Goal: Information Seeking & Learning: Learn about a topic

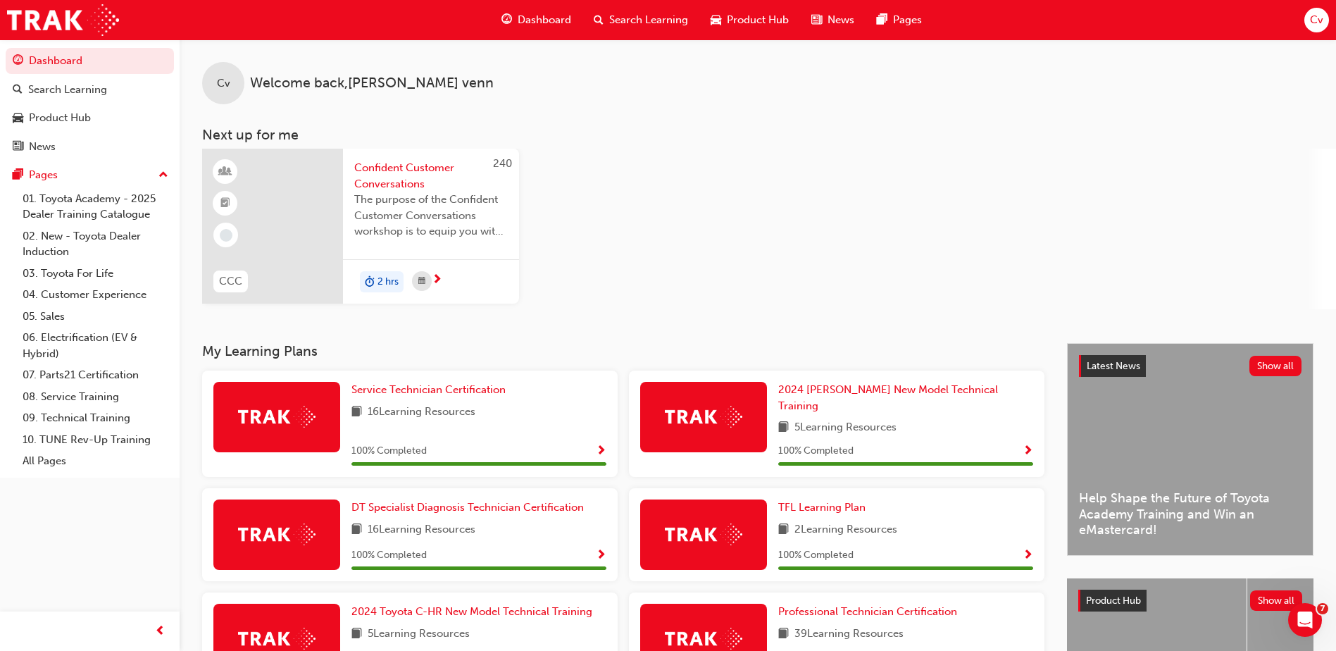
click at [624, 25] on span "Search Learning" at bounding box center [648, 20] width 79 height 16
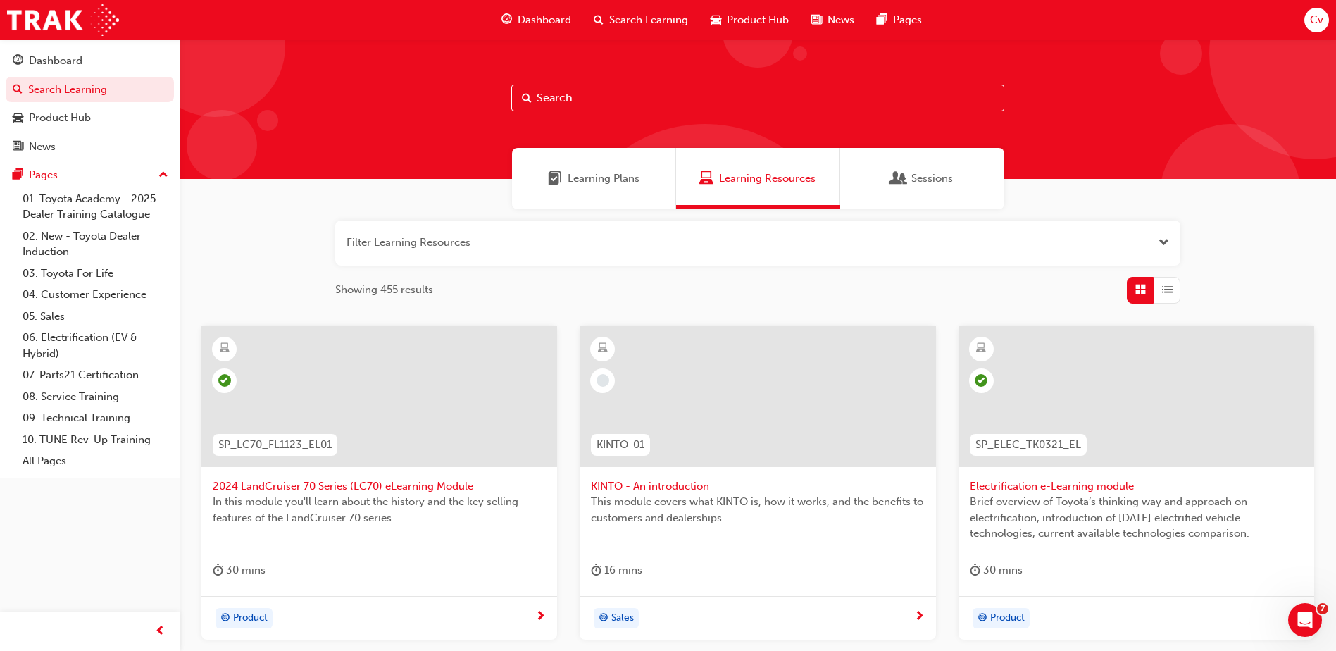
click at [612, 180] on span "Learning Plans" at bounding box center [604, 178] width 72 height 16
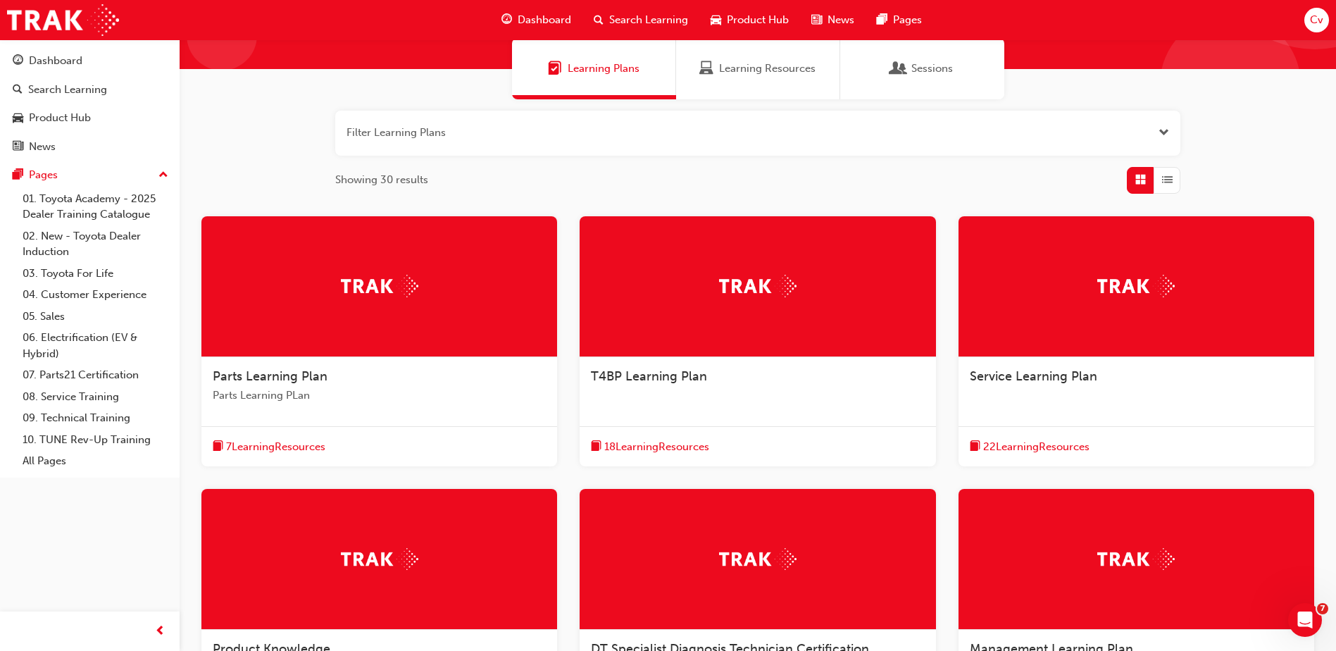
scroll to position [211, 0]
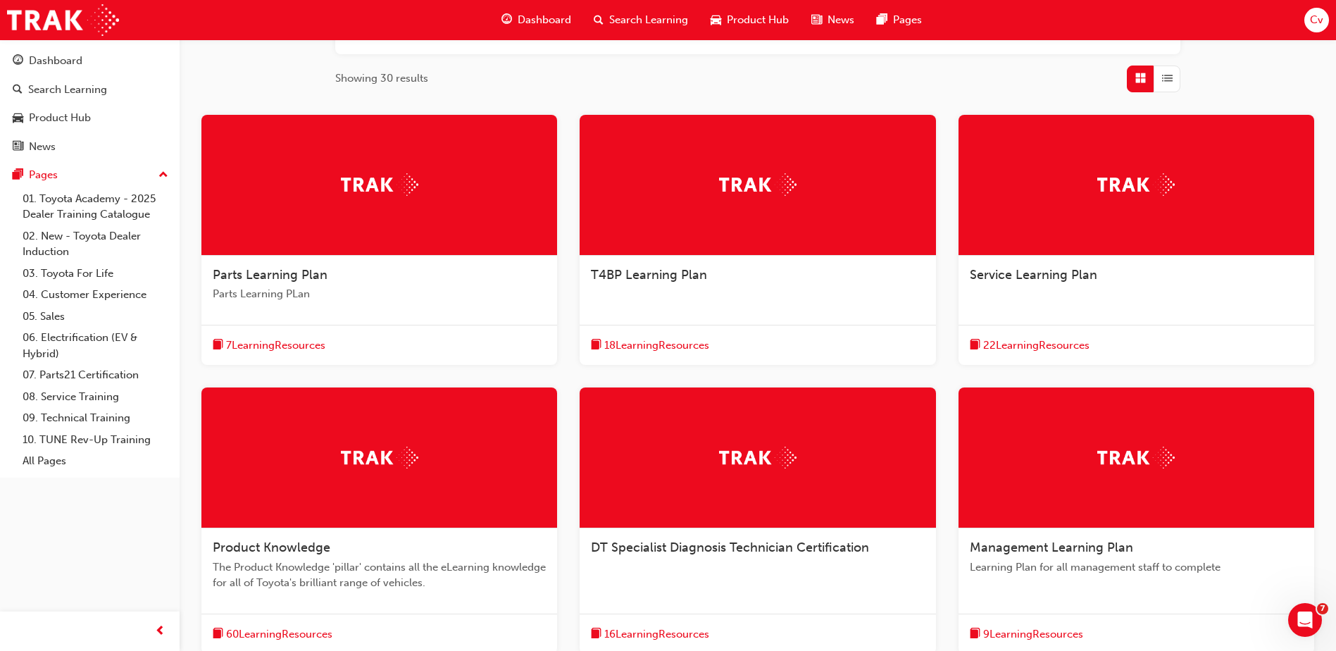
click at [283, 268] on span "Parts Learning Plan" at bounding box center [270, 274] width 115 height 15
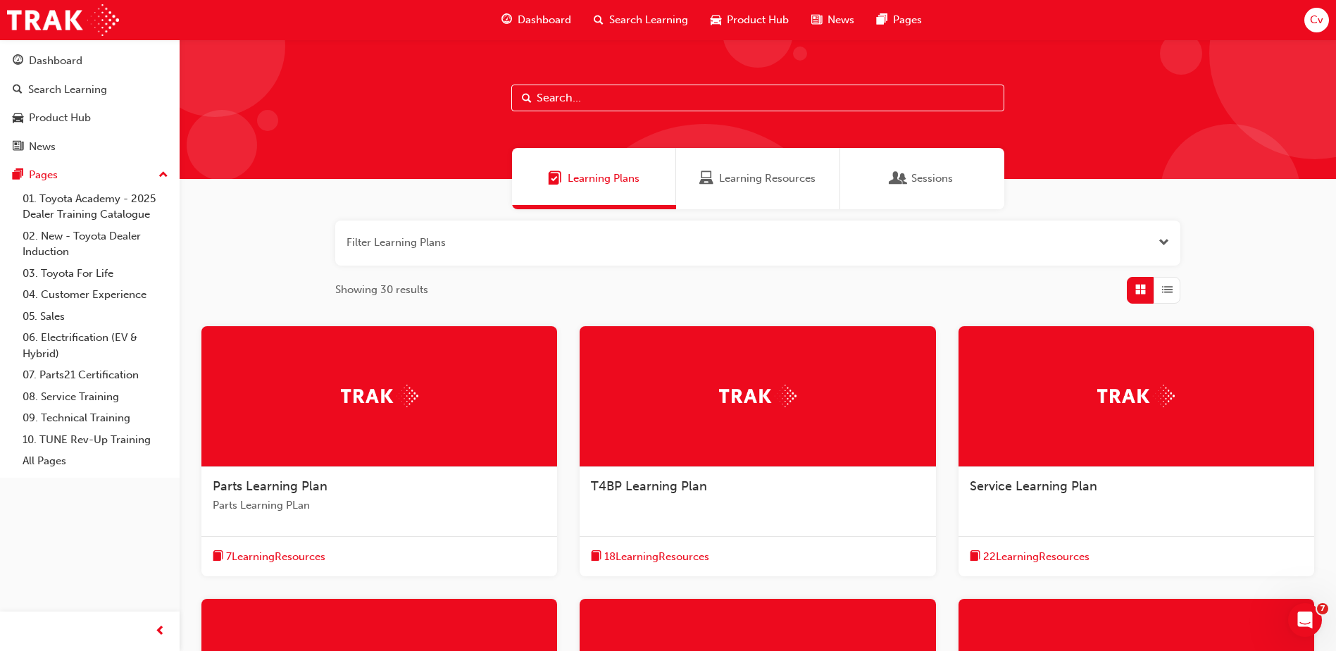
click at [646, 401] on div at bounding box center [758, 396] width 356 height 141
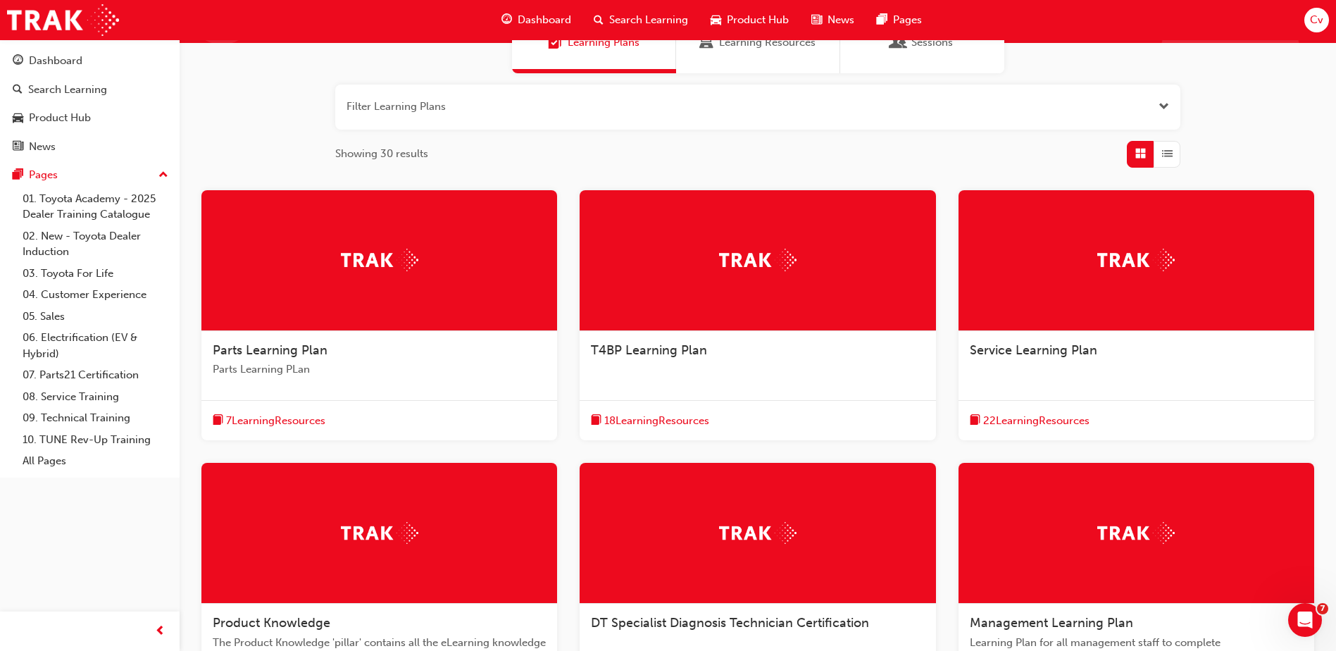
scroll to position [141, 0]
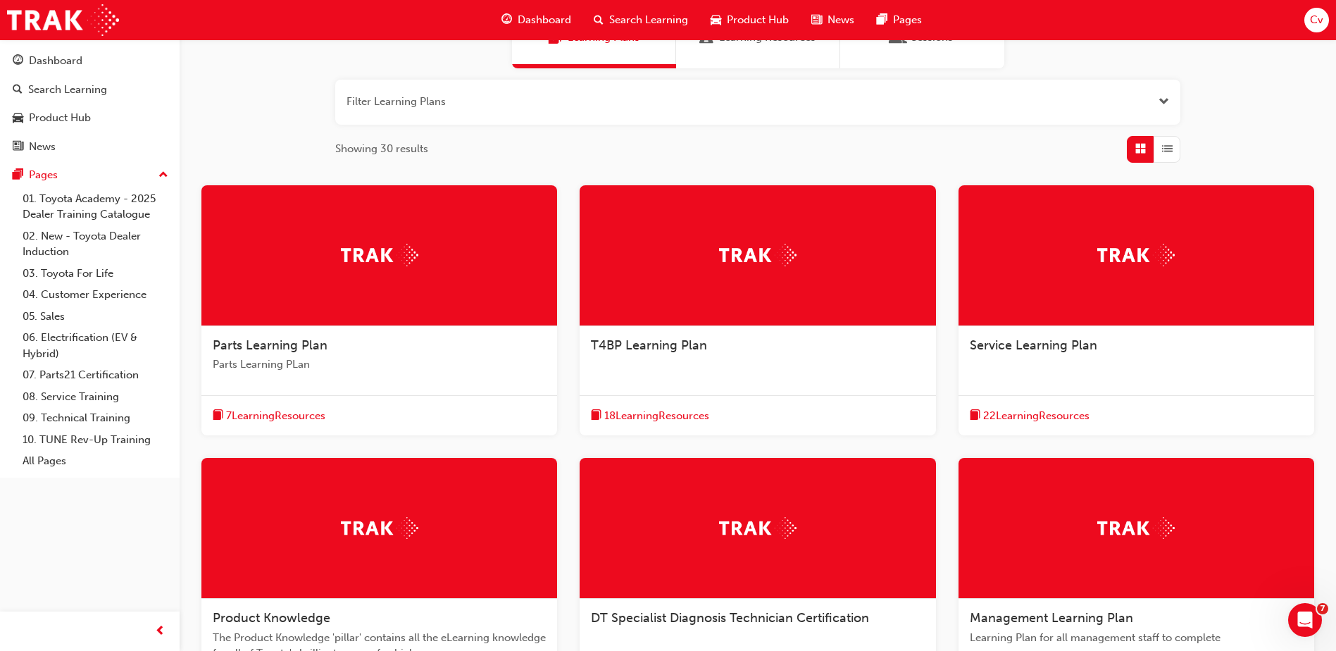
click at [1028, 286] on div at bounding box center [1137, 255] width 356 height 141
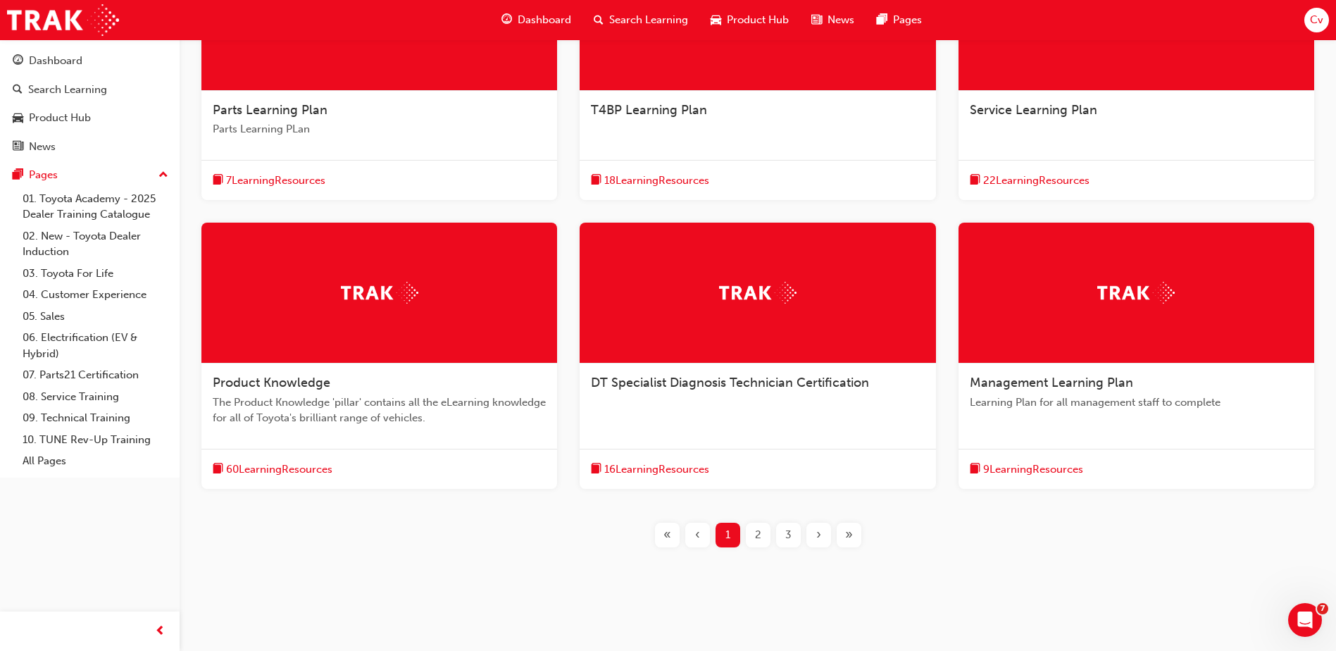
scroll to position [387, 0]
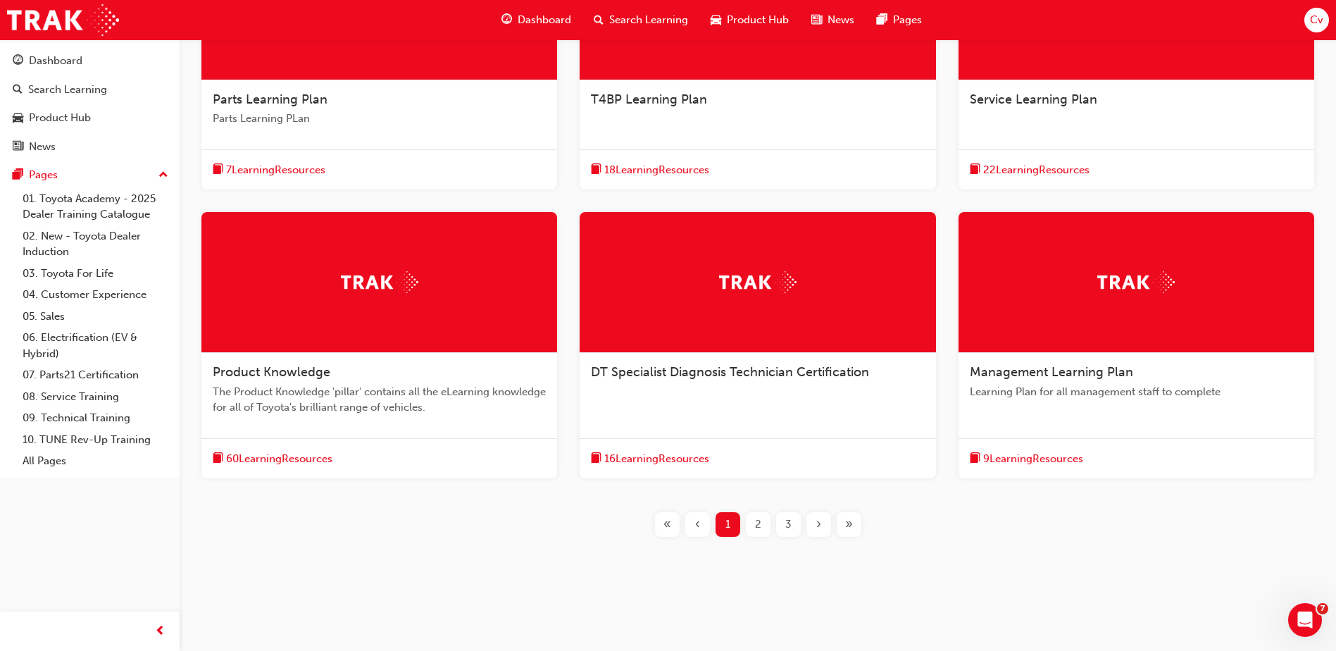
click at [284, 371] on span "Product Knowledge" at bounding box center [272, 371] width 118 height 15
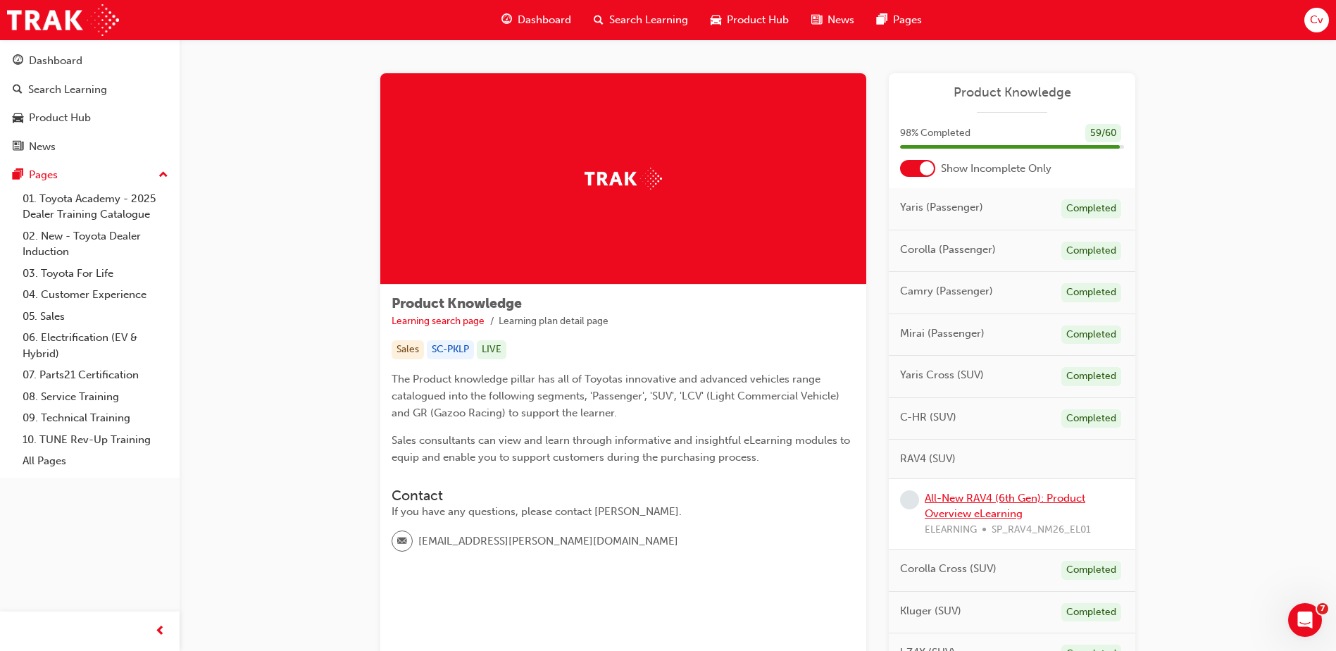
click at [995, 500] on link "All-New RAV4 (6th Gen): Product Overview eLearning" at bounding box center [1005, 506] width 161 height 29
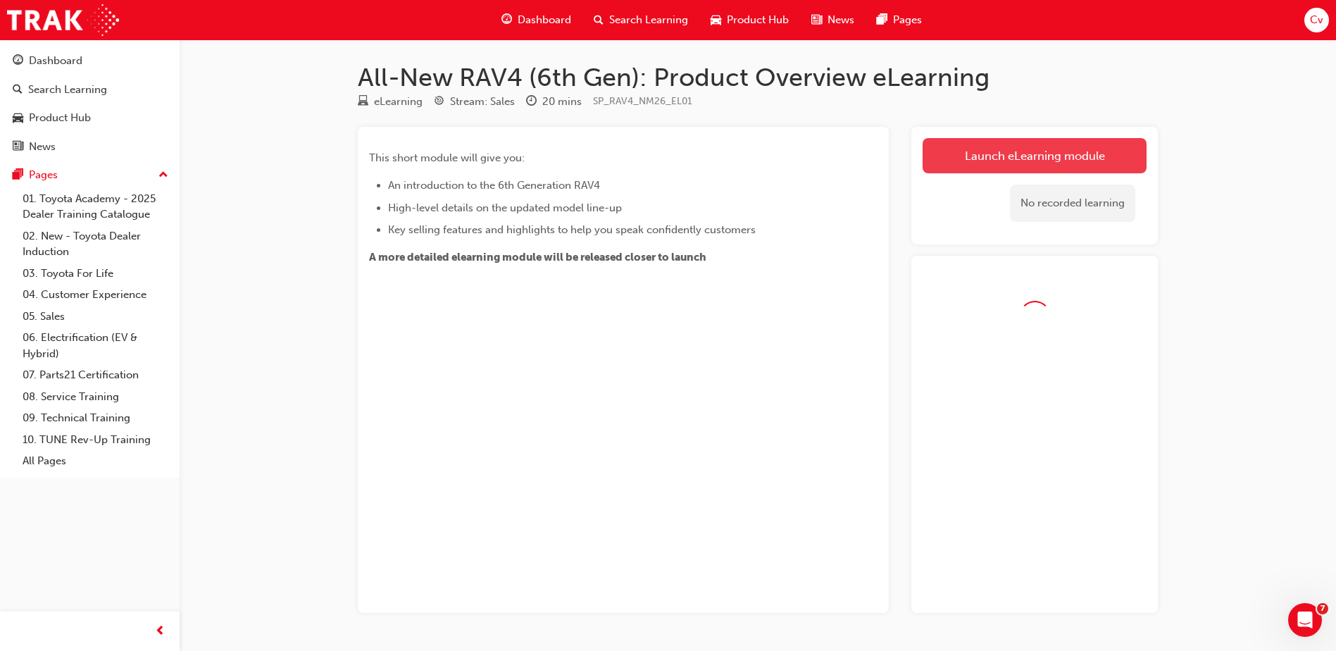
click at [1043, 154] on link "Launch eLearning module" at bounding box center [1035, 155] width 224 height 35
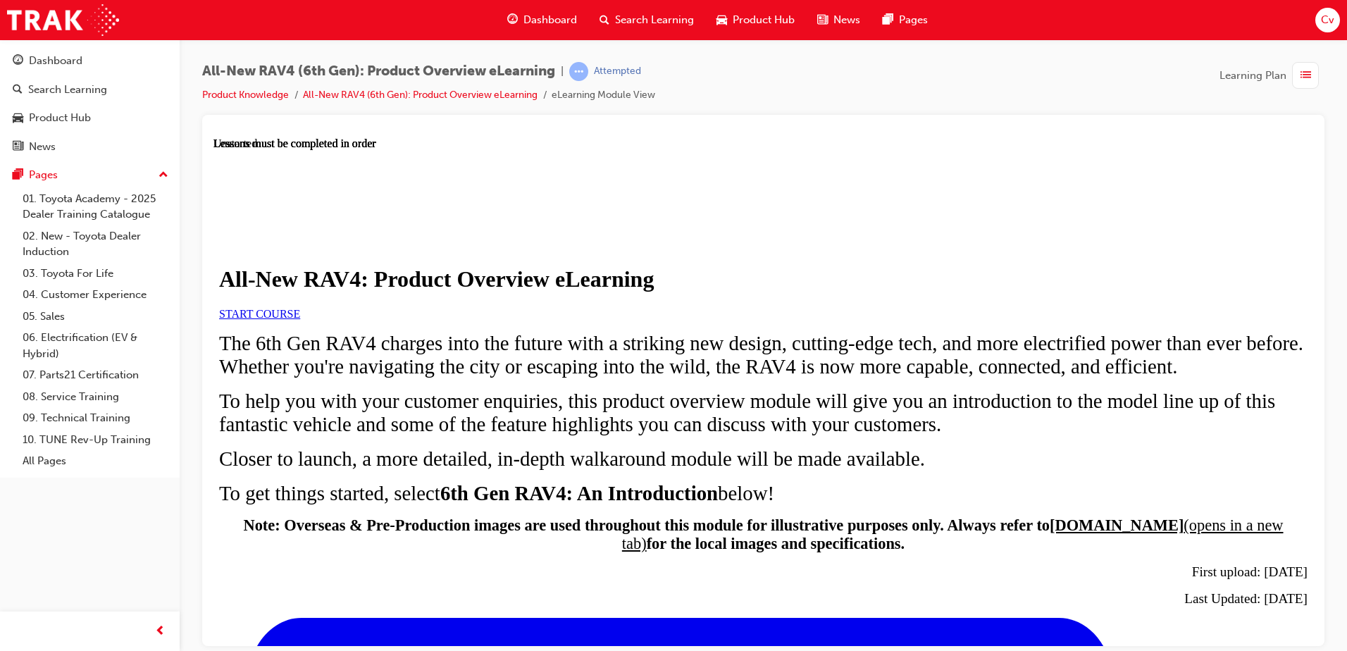
click at [300, 319] on span "START COURSE" at bounding box center [259, 313] width 81 height 12
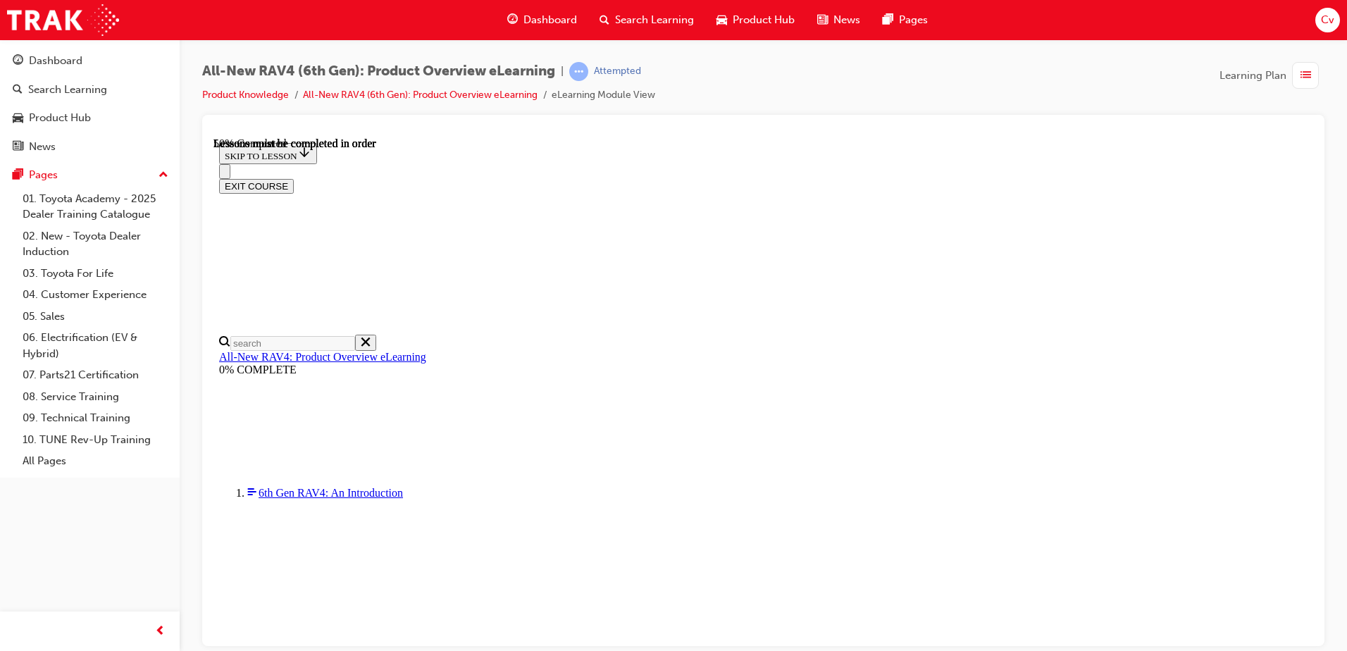
scroll to position [1226, 0]
drag, startPoint x: 713, startPoint y: 401, endPoint x: 757, endPoint y: 406, distance: 43.9
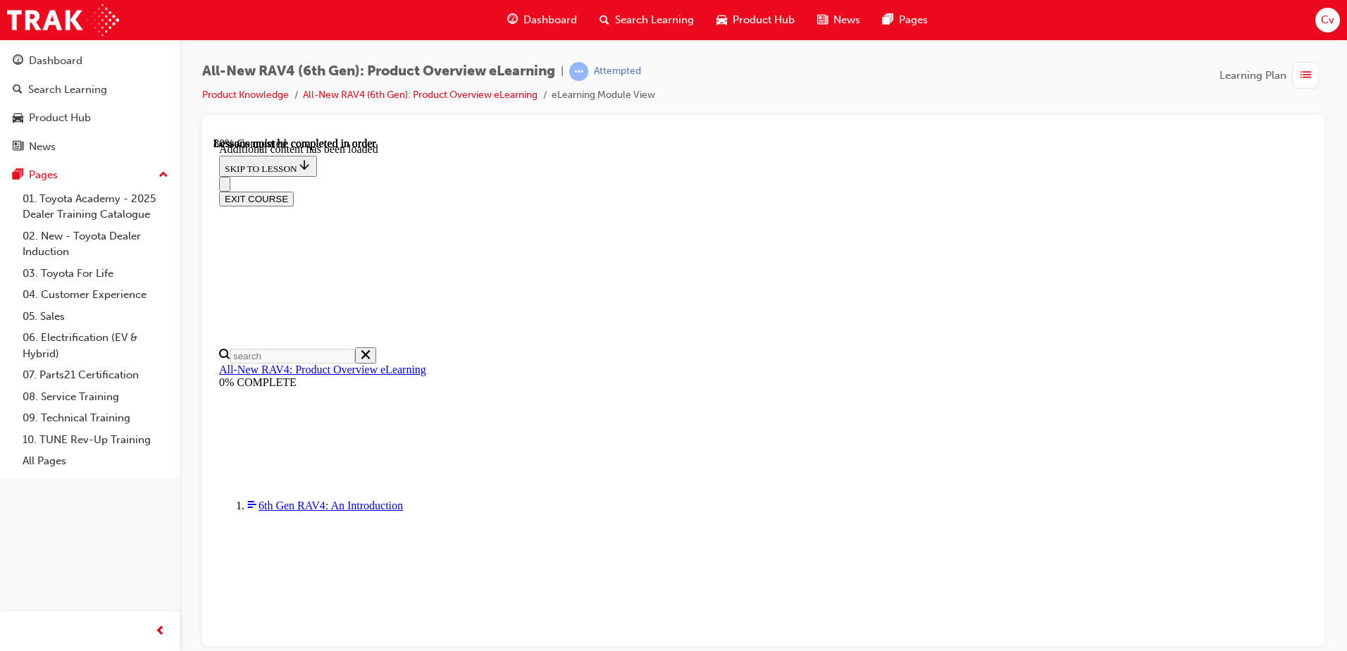
scroll to position [1864, 0]
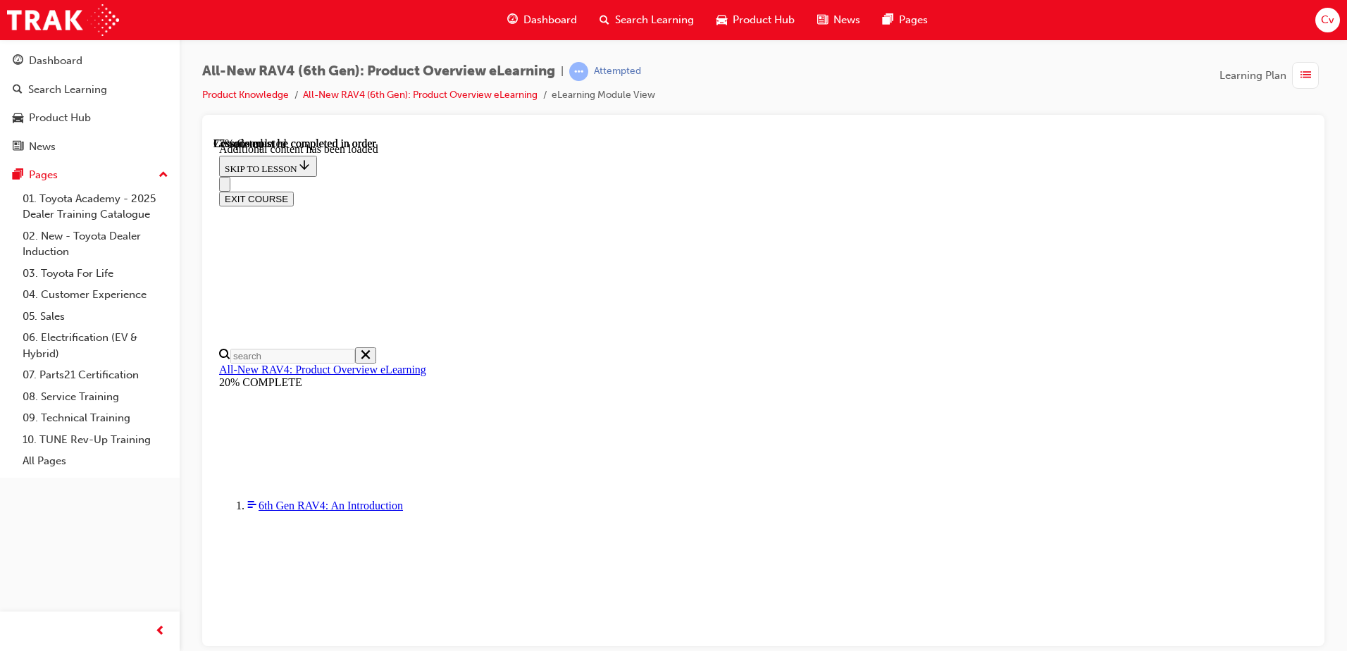
scroll to position [1328, 0]
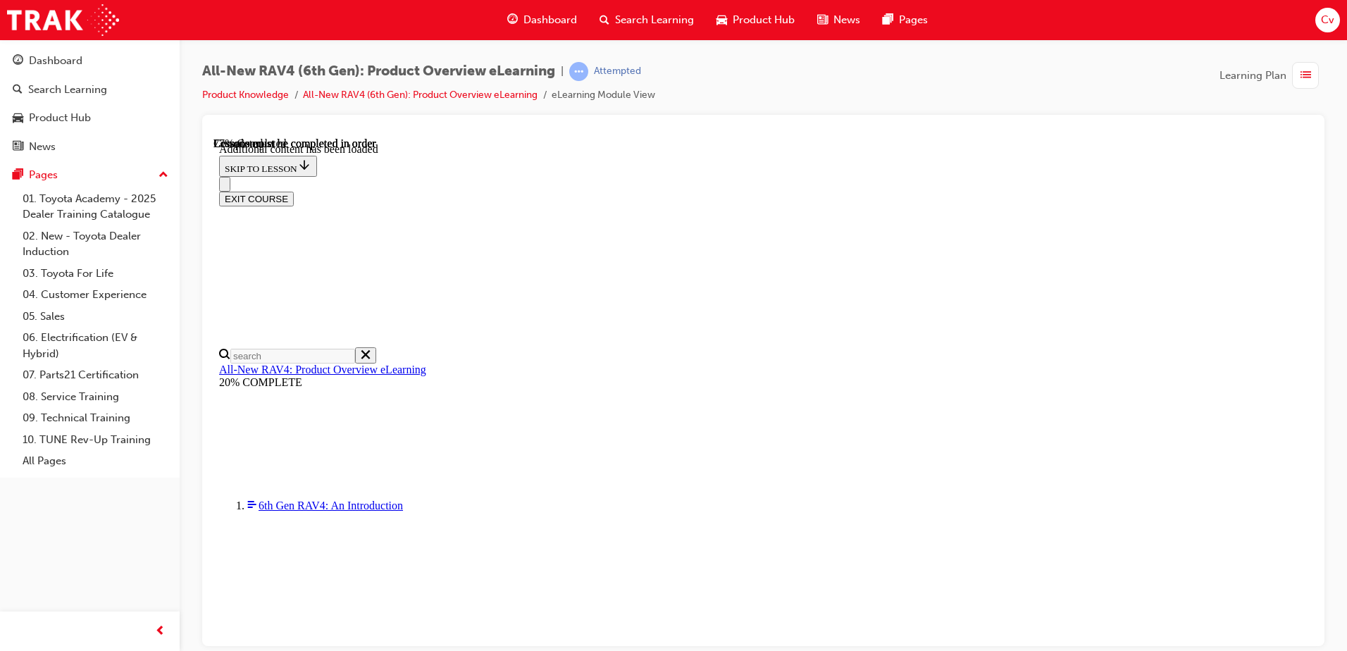
scroll to position [1479, 0]
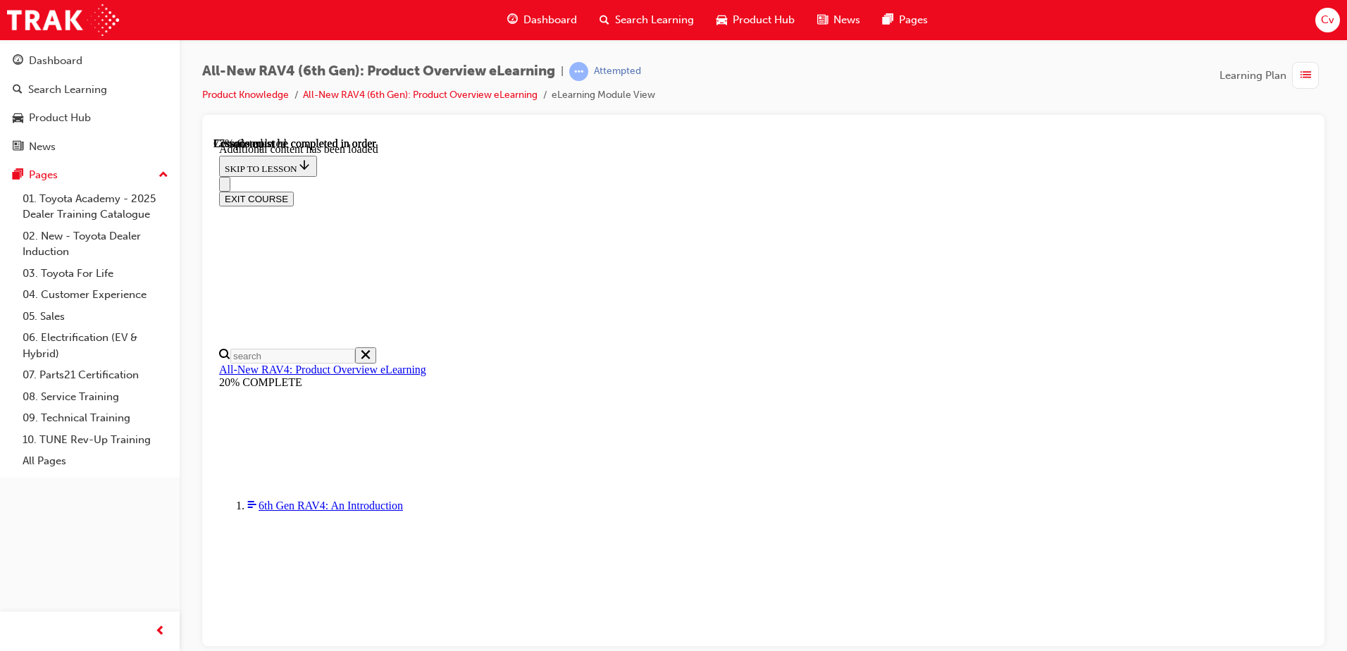
scroll to position [1409, 0]
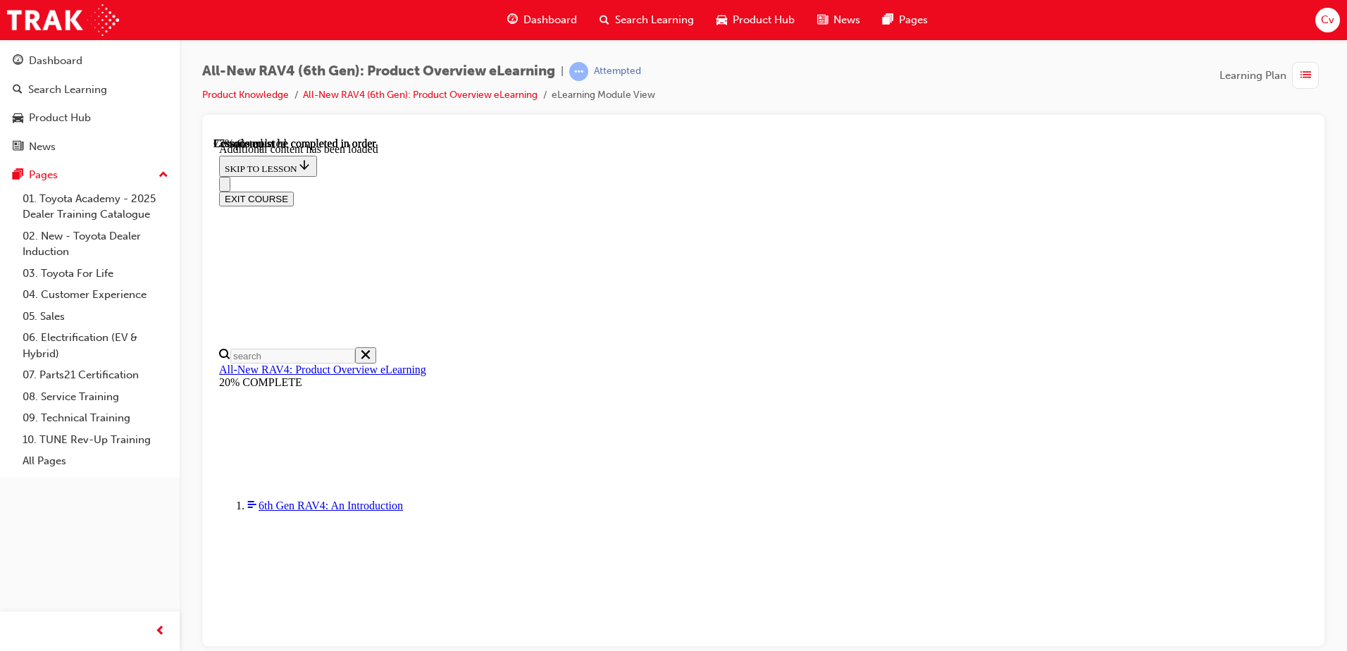
scroll to position [2244, 0]
drag, startPoint x: 751, startPoint y: 455, endPoint x: 751, endPoint y: 427, distance: 28.2
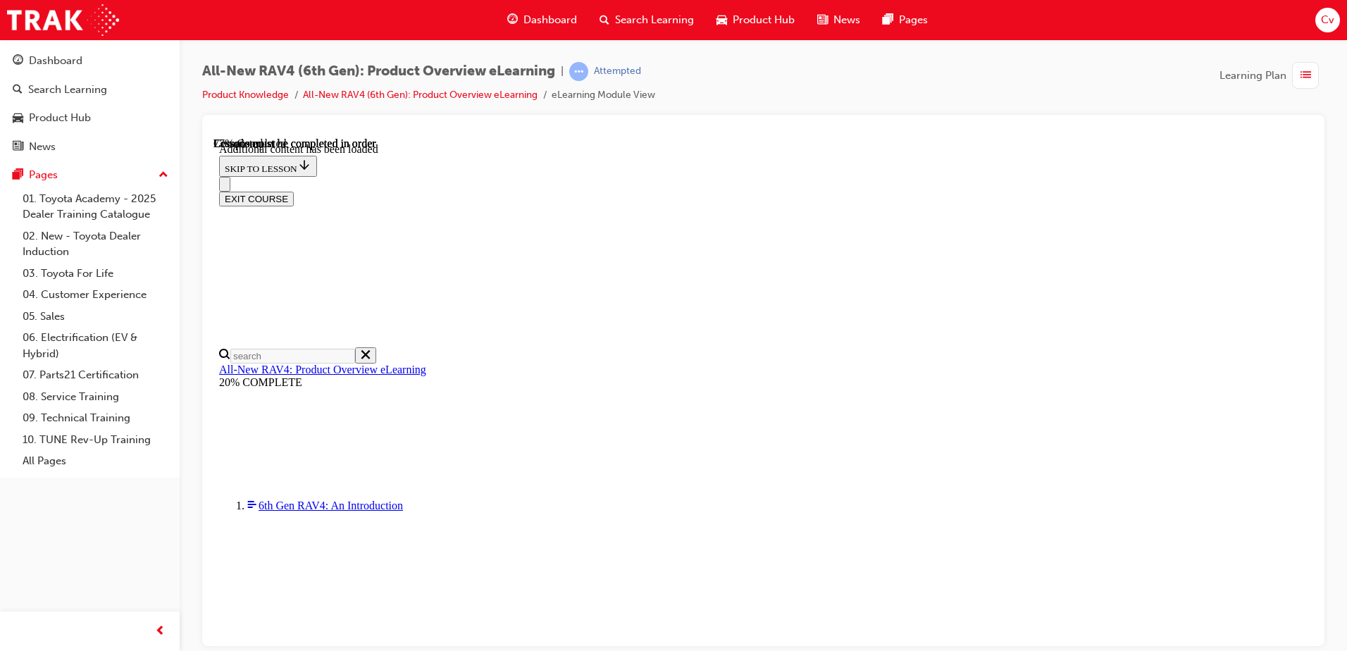
drag, startPoint x: 750, startPoint y: 392, endPoint x: 726, endPoint y: 316, distance: 80.0
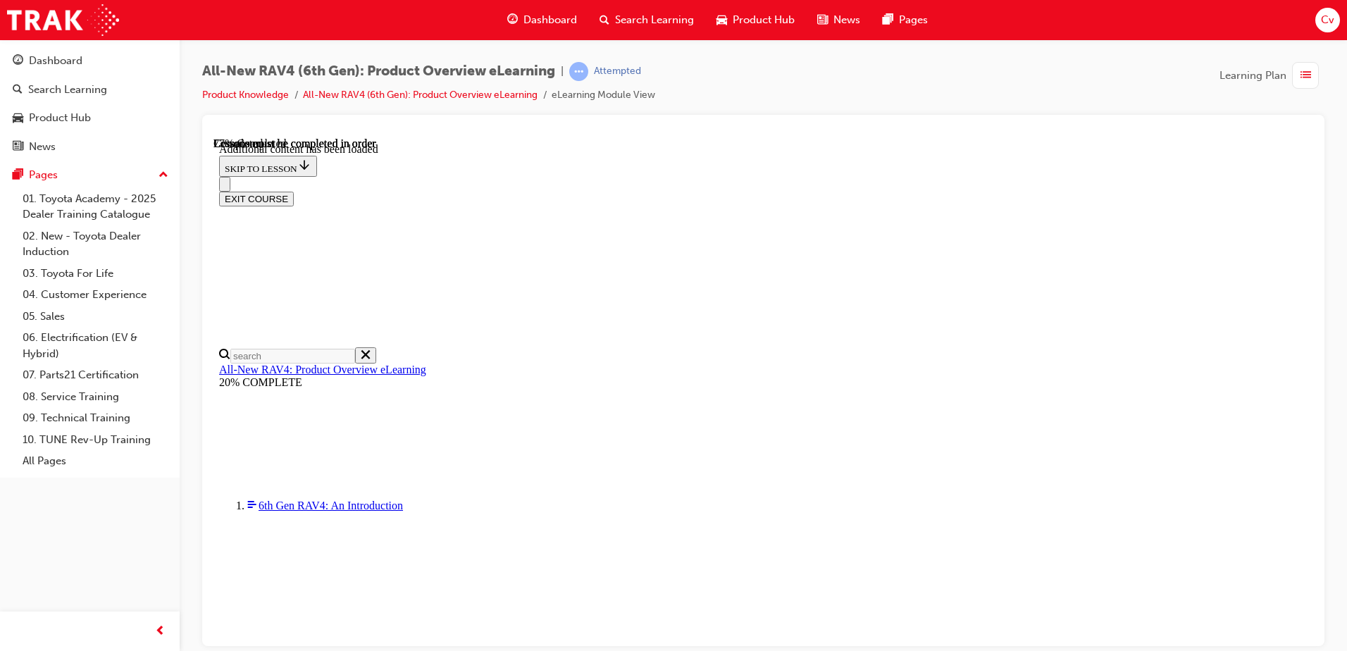
drag, startPoint x: 1034, startPoint y: 345, endPoint x: 1113, endPoint y: 354, distance: 79.3
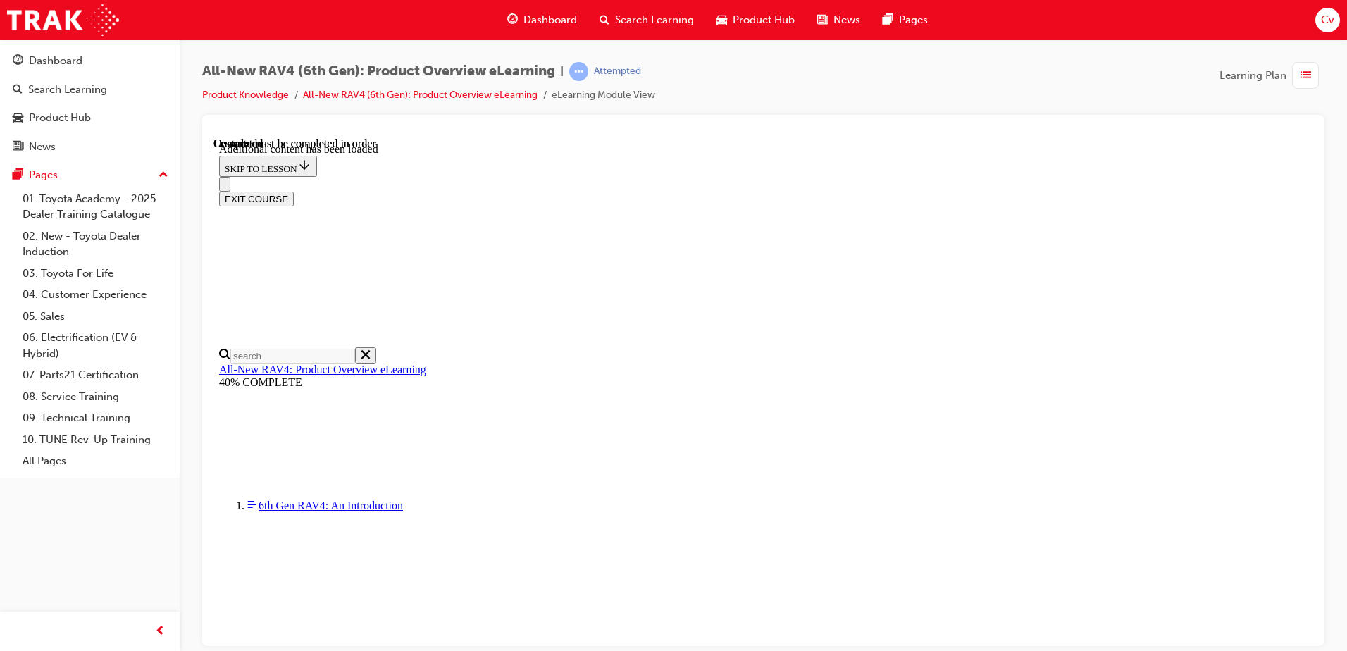
scroll to position [2641, 0]
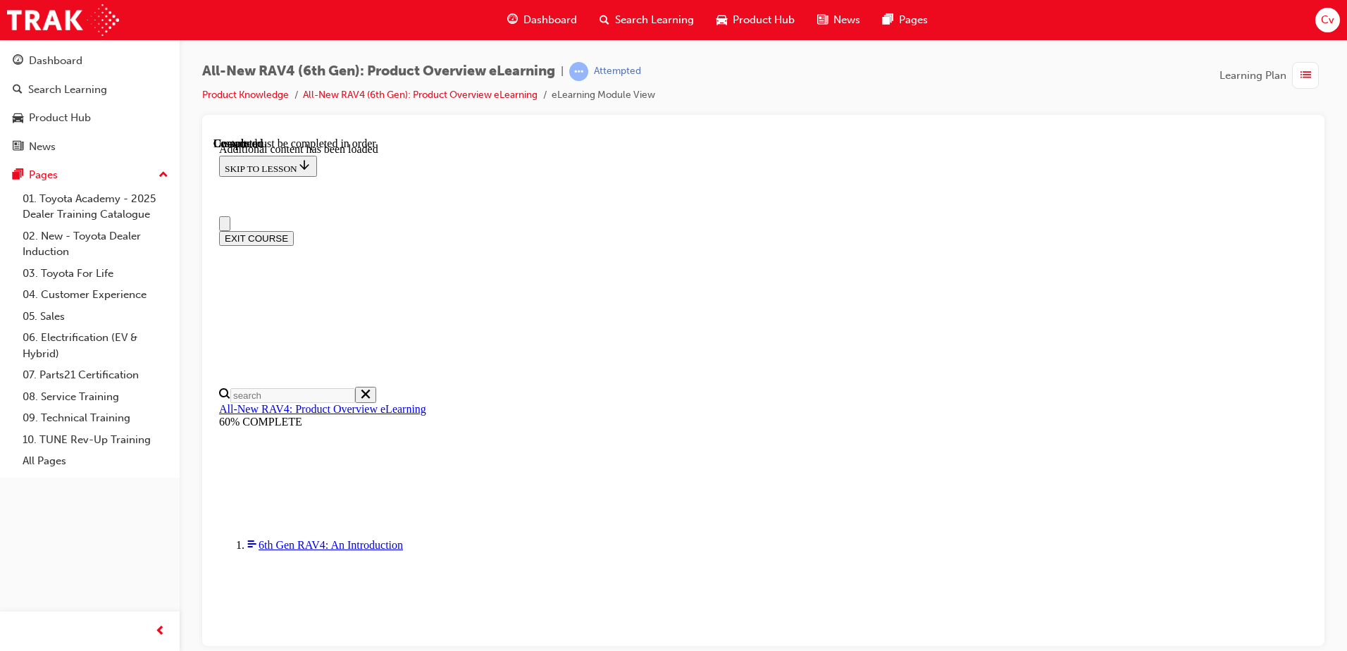
scroll to position [0, 0]
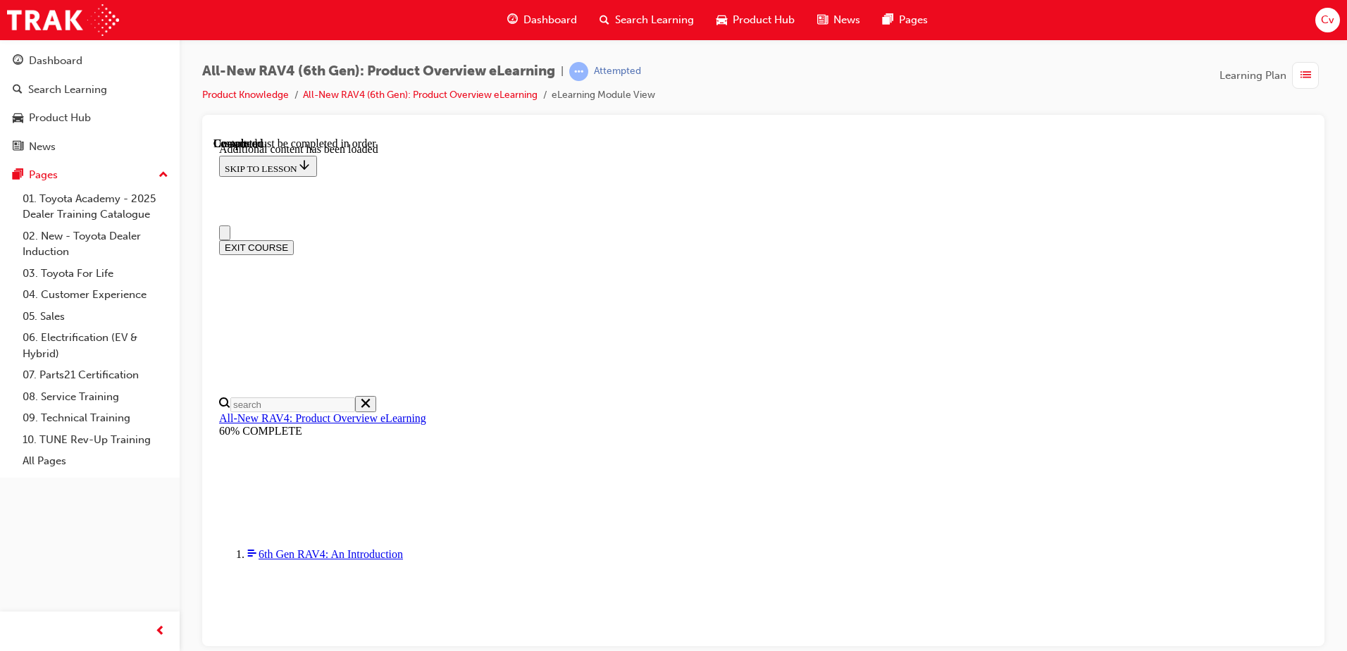
drag, startPoint x: 838, startPoint y: 151, endPoint x: 844, endPoint y: 164, distance: 14.2
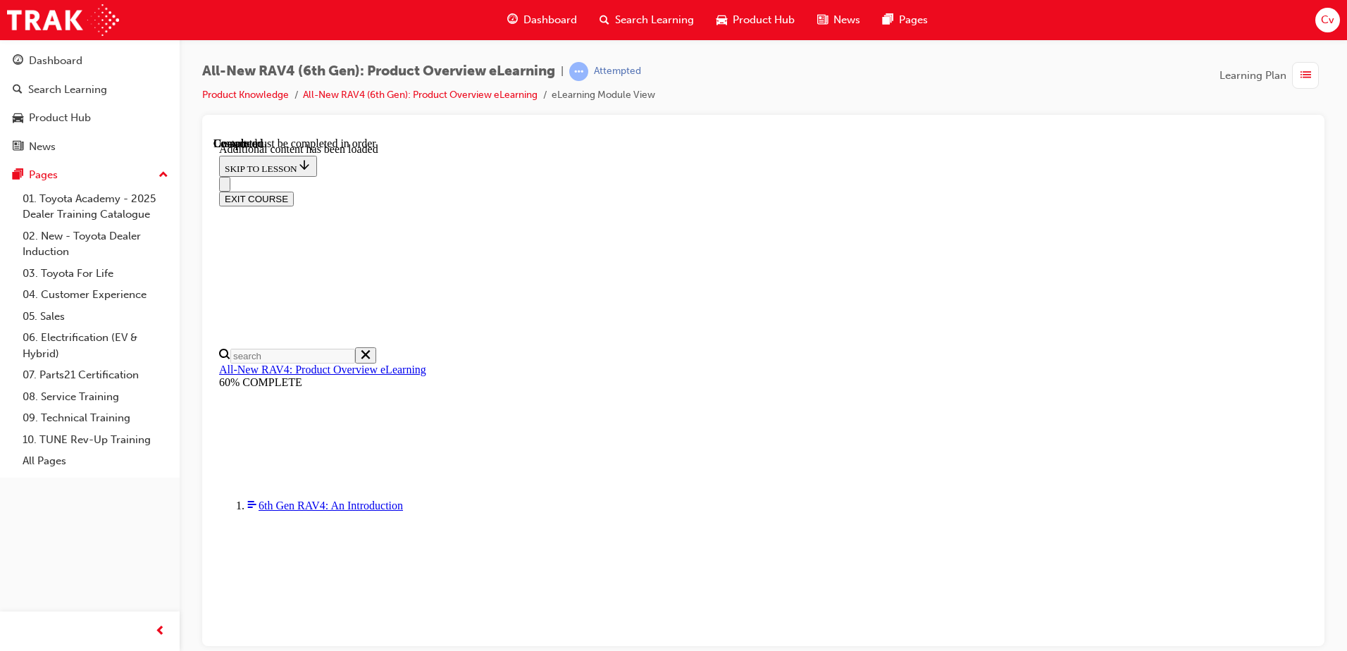
scroll to position [1991, 0]
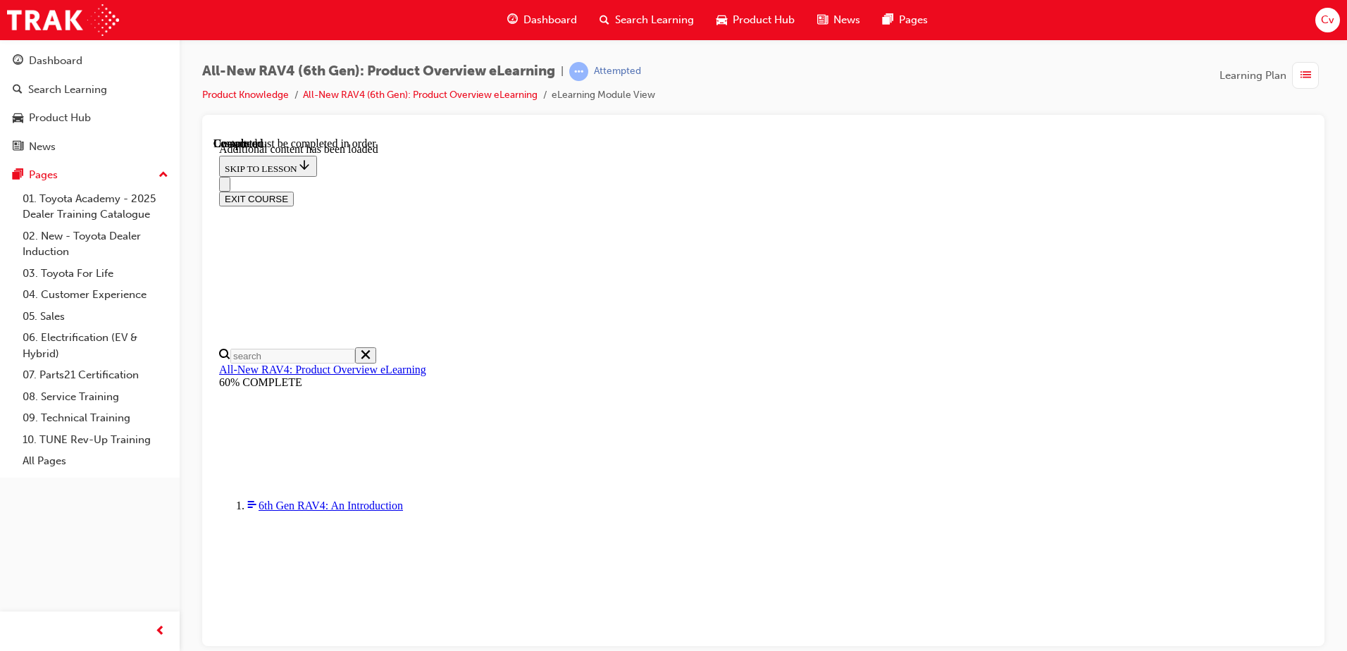
scroll to position [2578, 0]
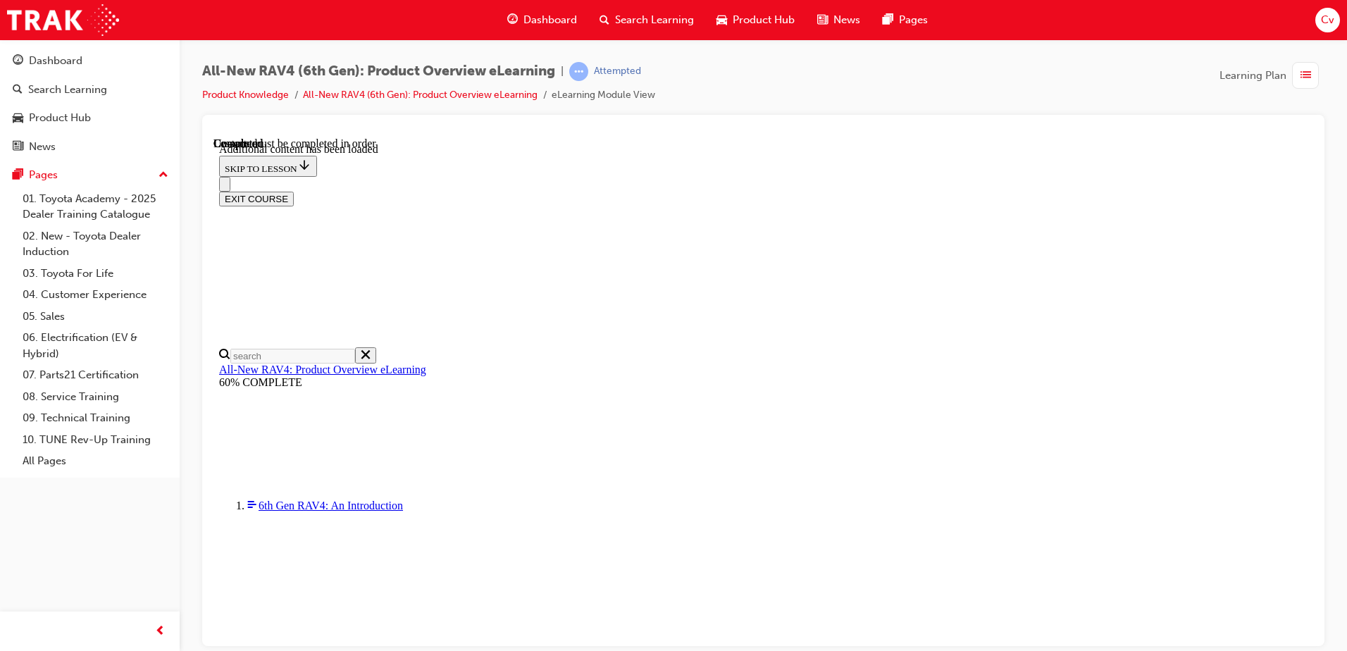
radio input "true"
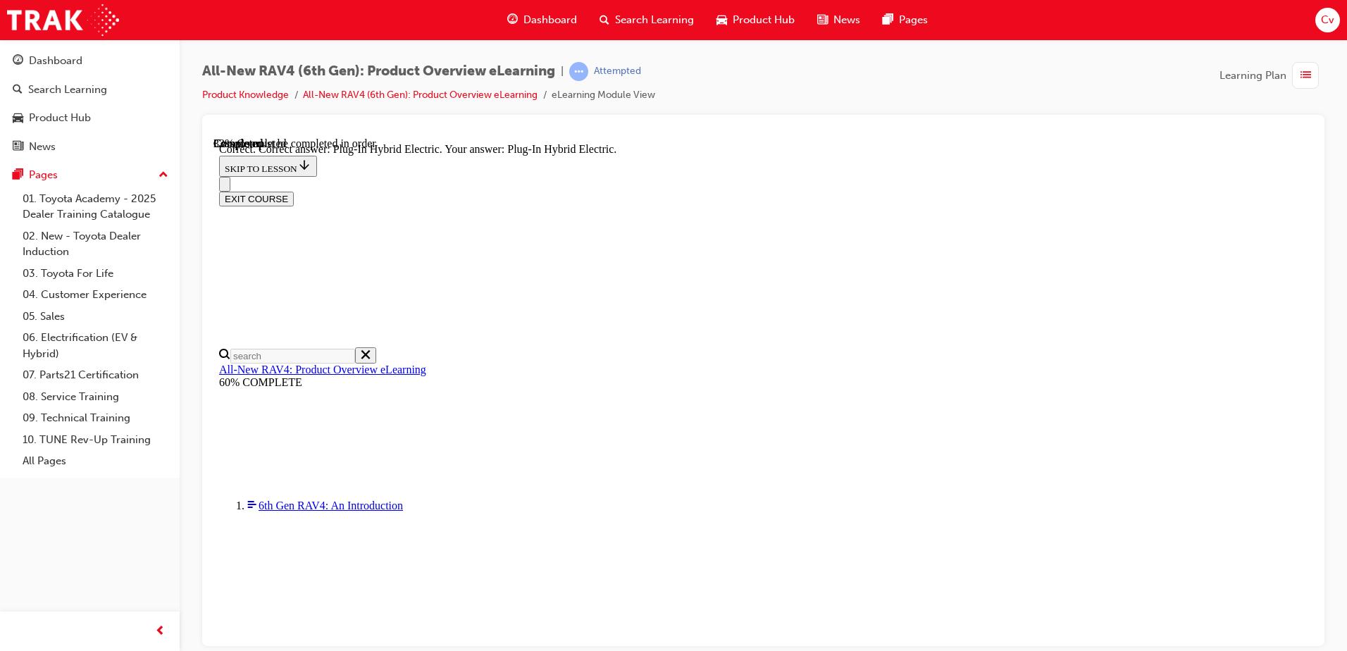
radio input "true"
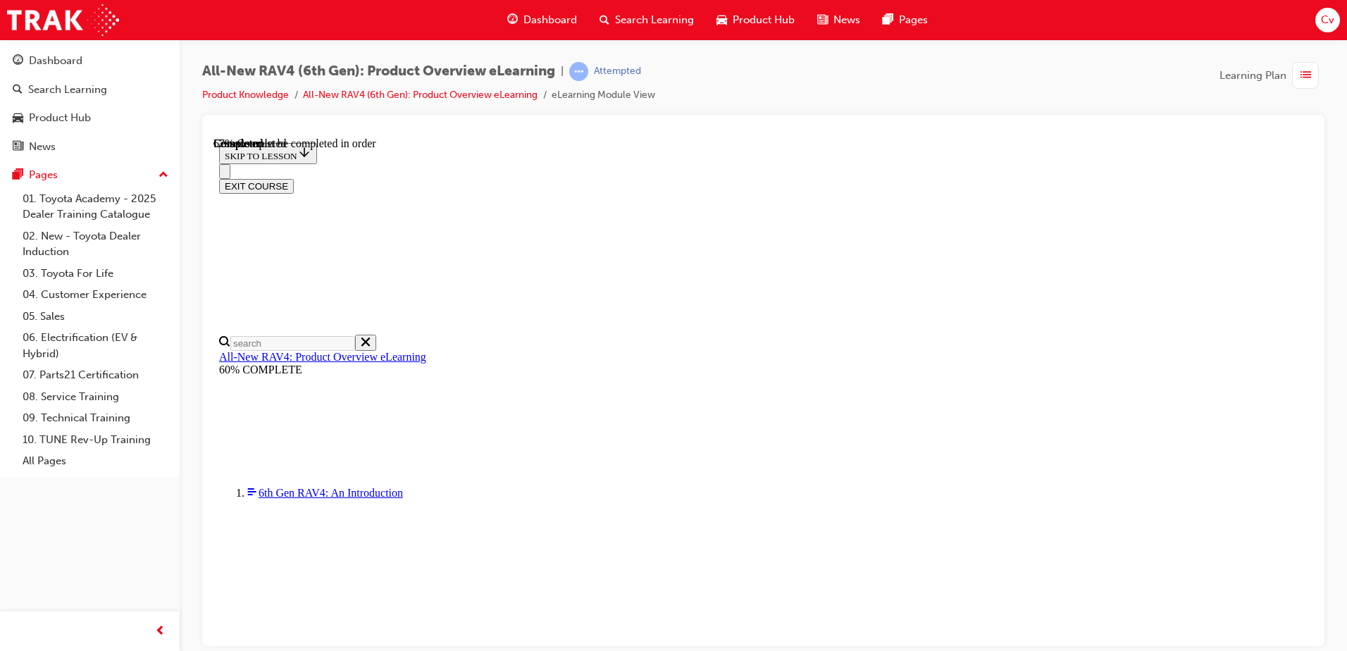
scroll to position [387, 0]
drag, startPoint x: 666, startPoint y: 497, endPoint x: 670, endPoint y: 490, distance: 7.6
checkbox input "true"
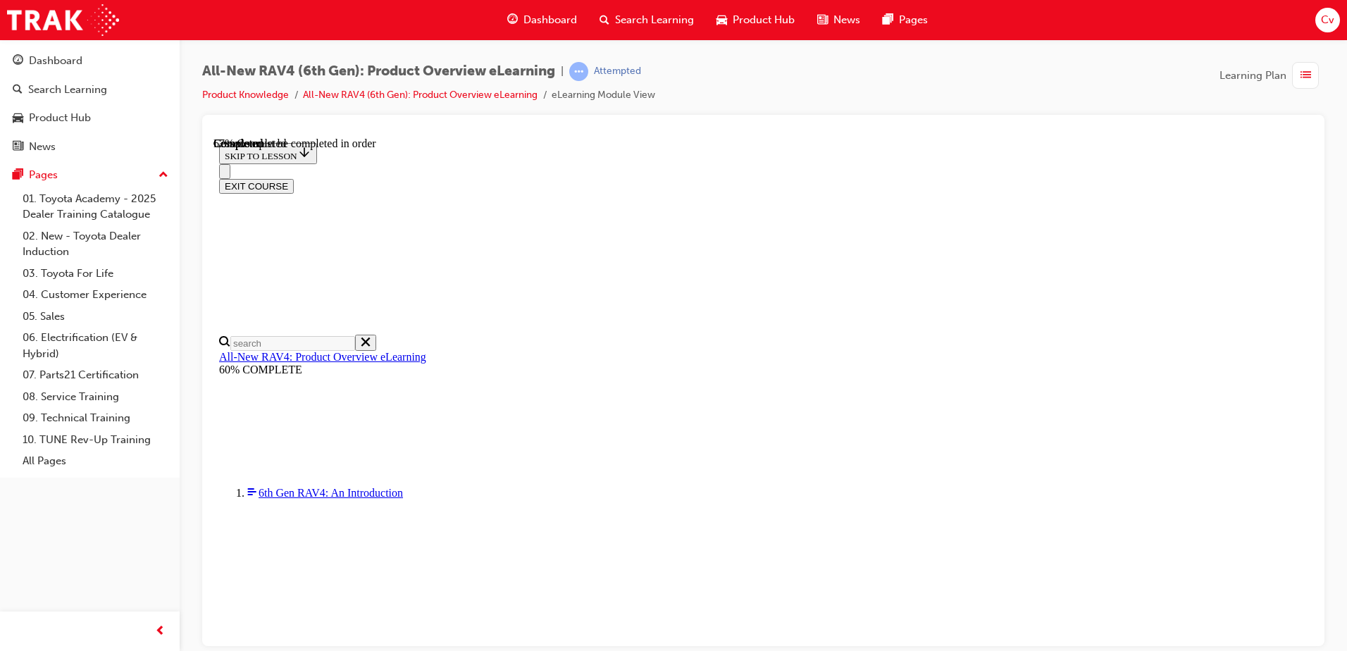
checkbox input "true"
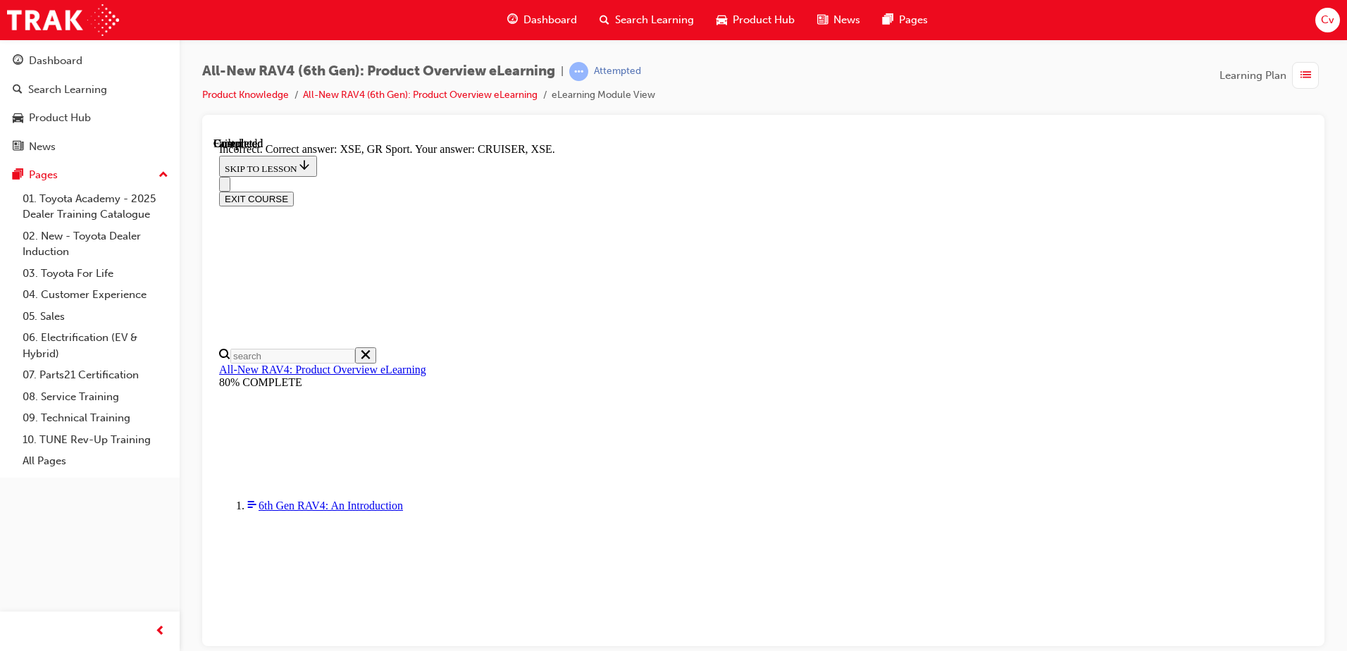
scroll to position [473, 0]
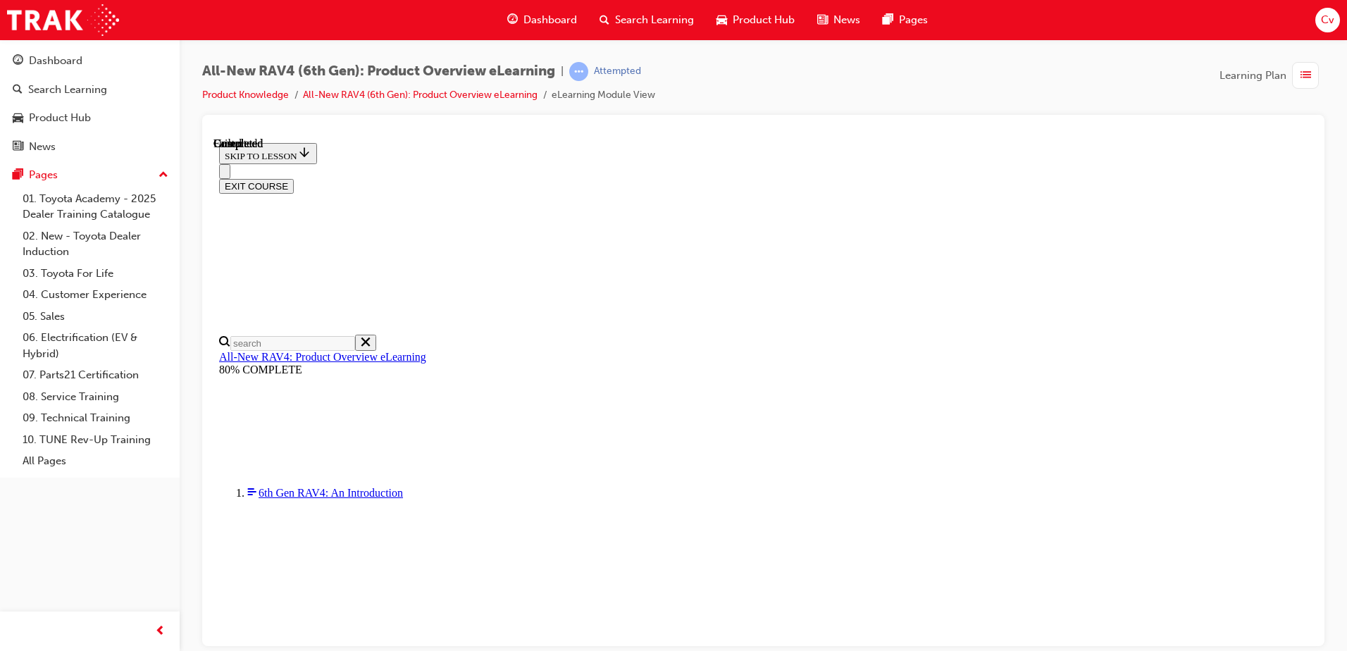
scroll to position [266, 0]
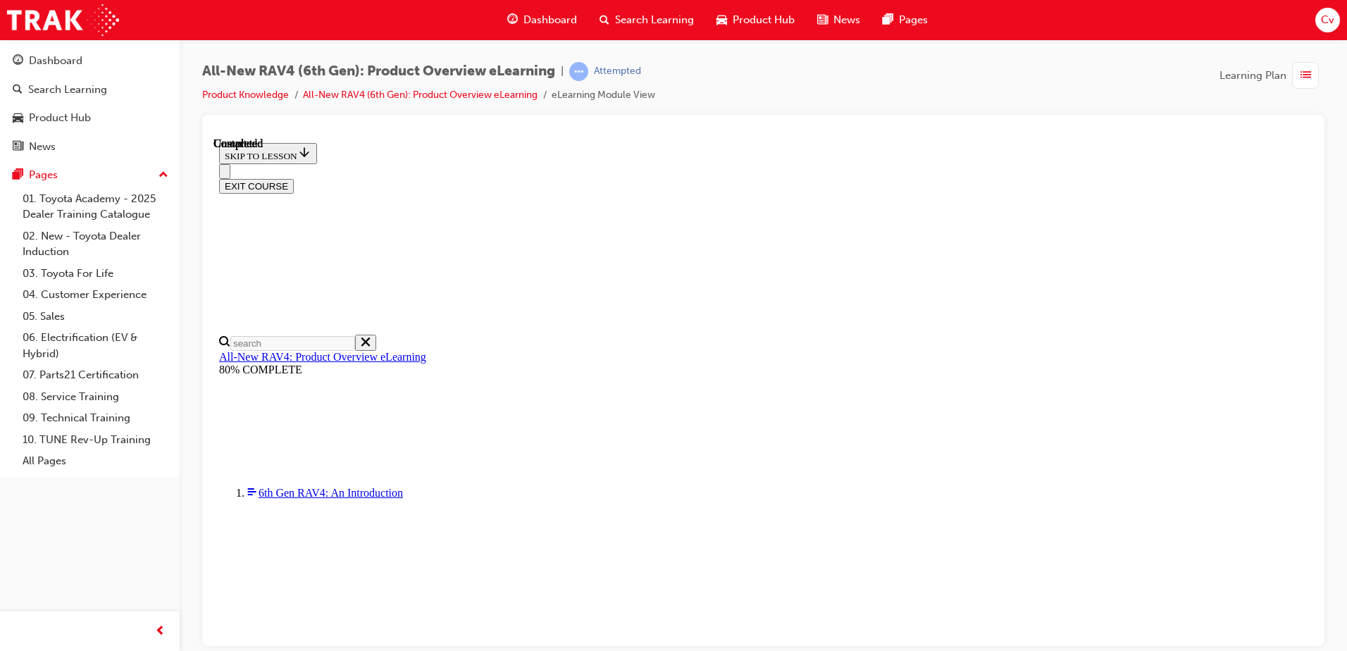
radio input "true"
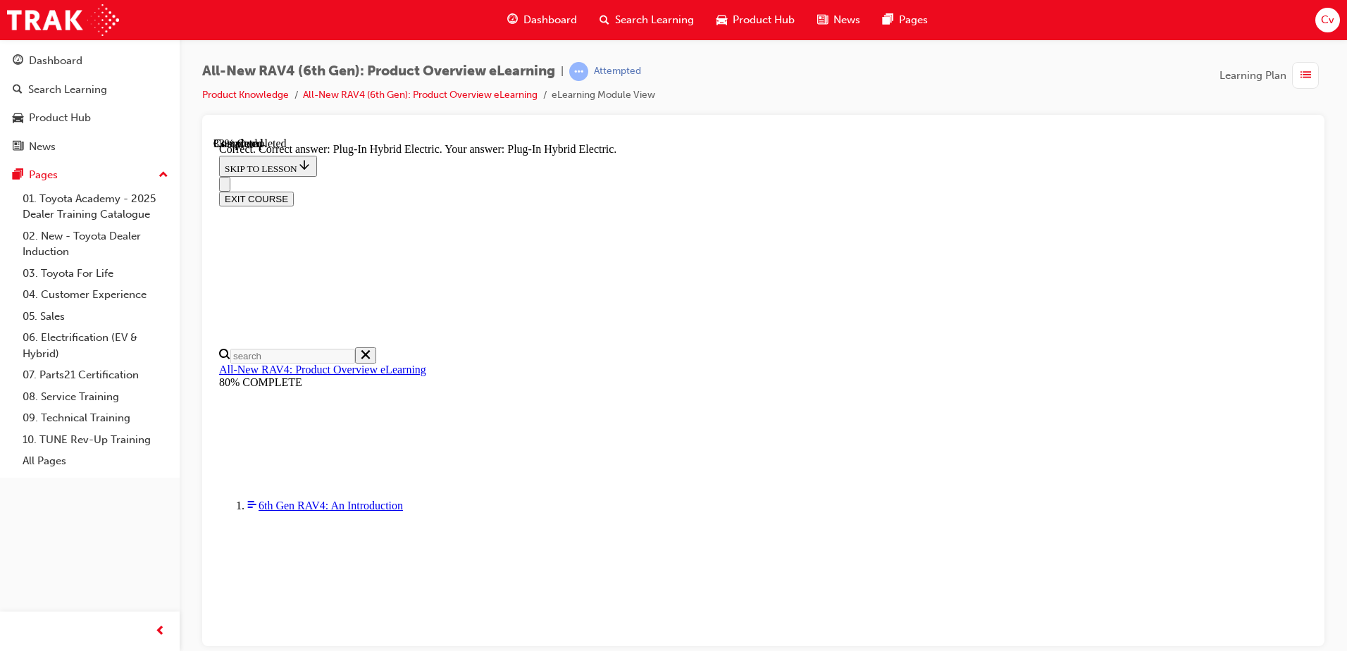
scroll to position [438, 0]
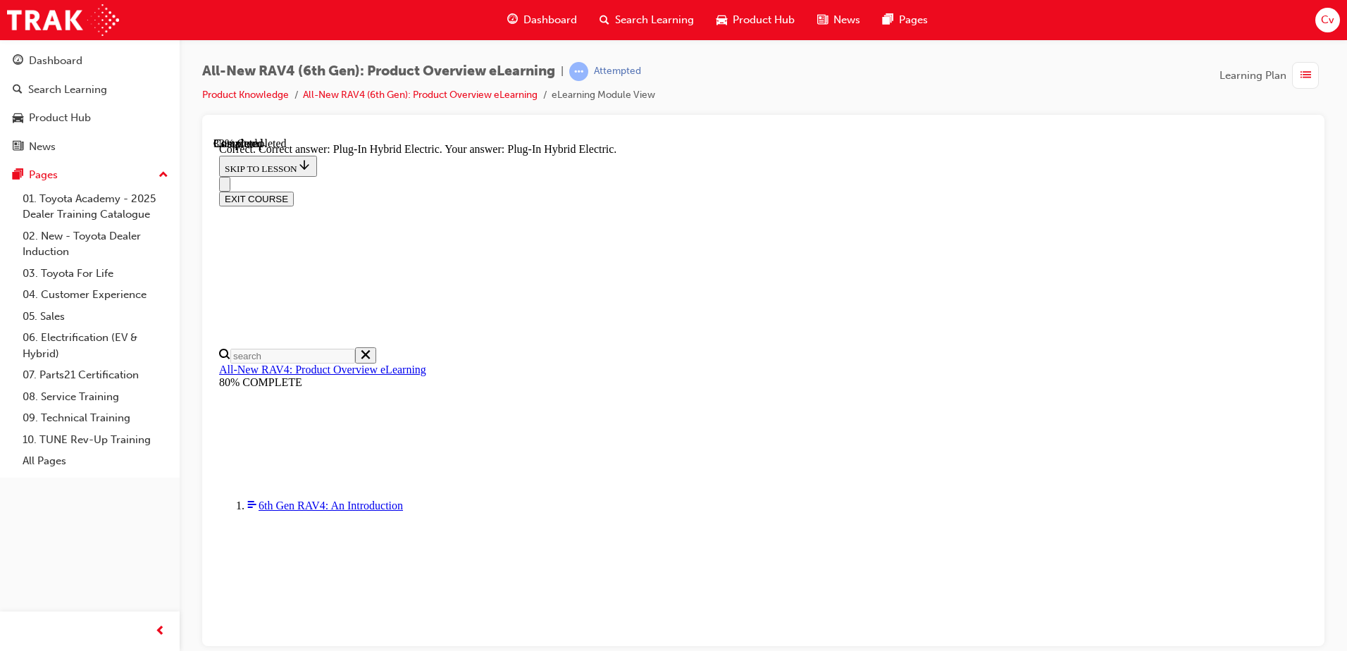
radio input "true"
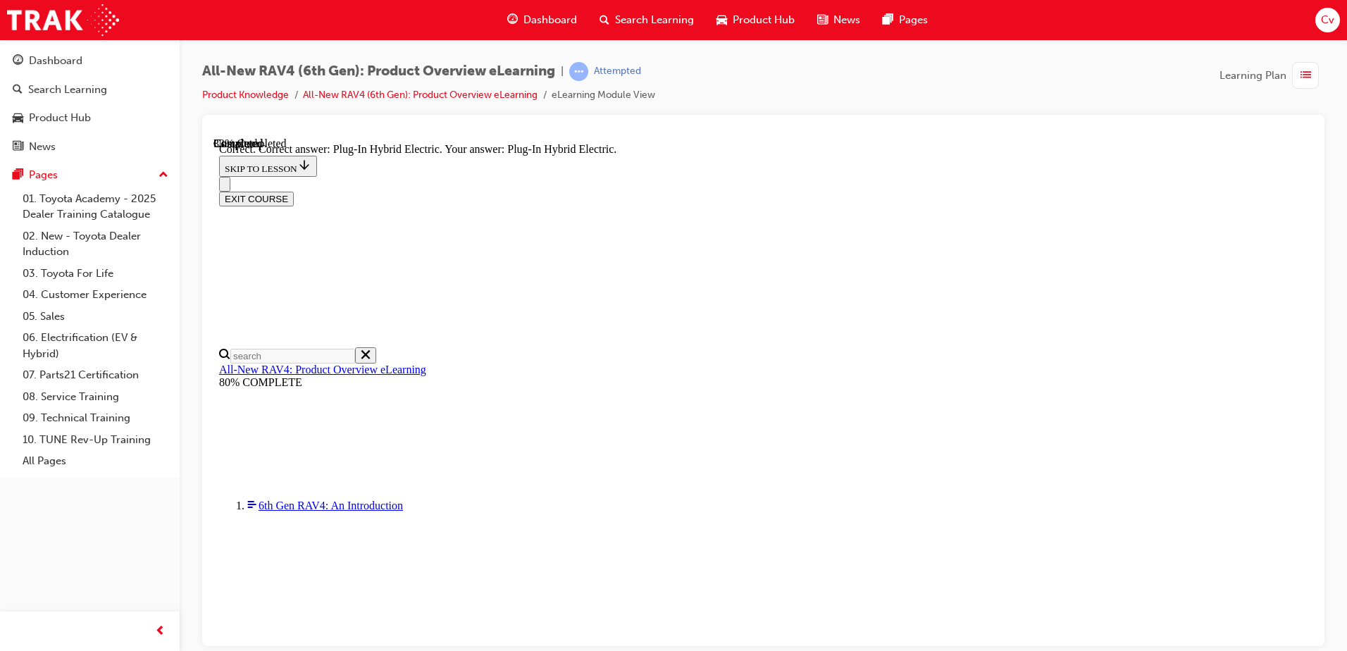
radio input "true"
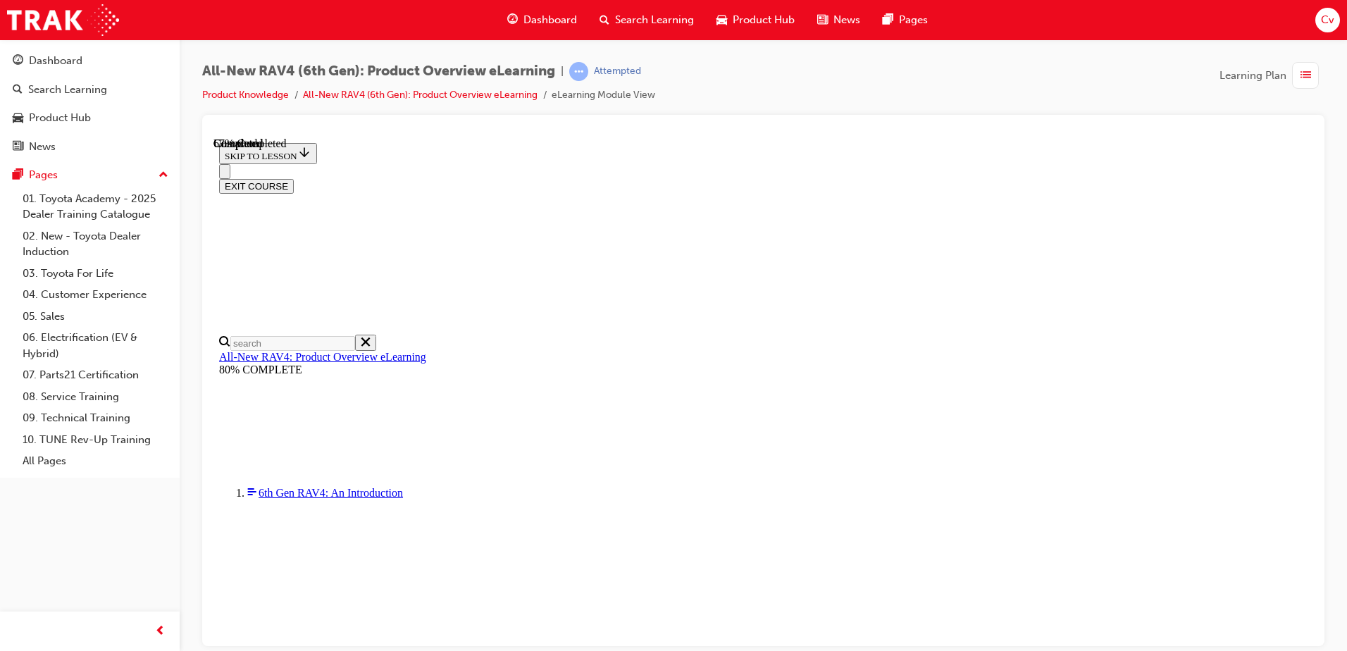
scroll to position [457, 0]
checkbox input "true"
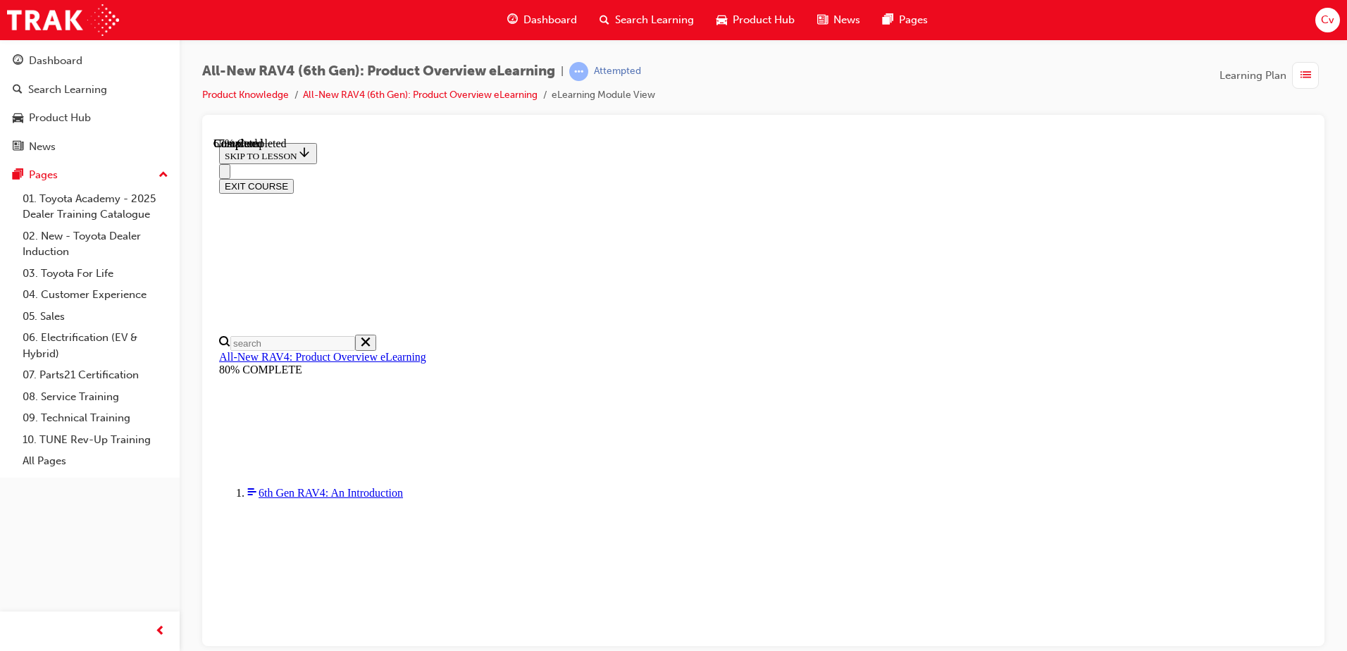
checkbox input "true"
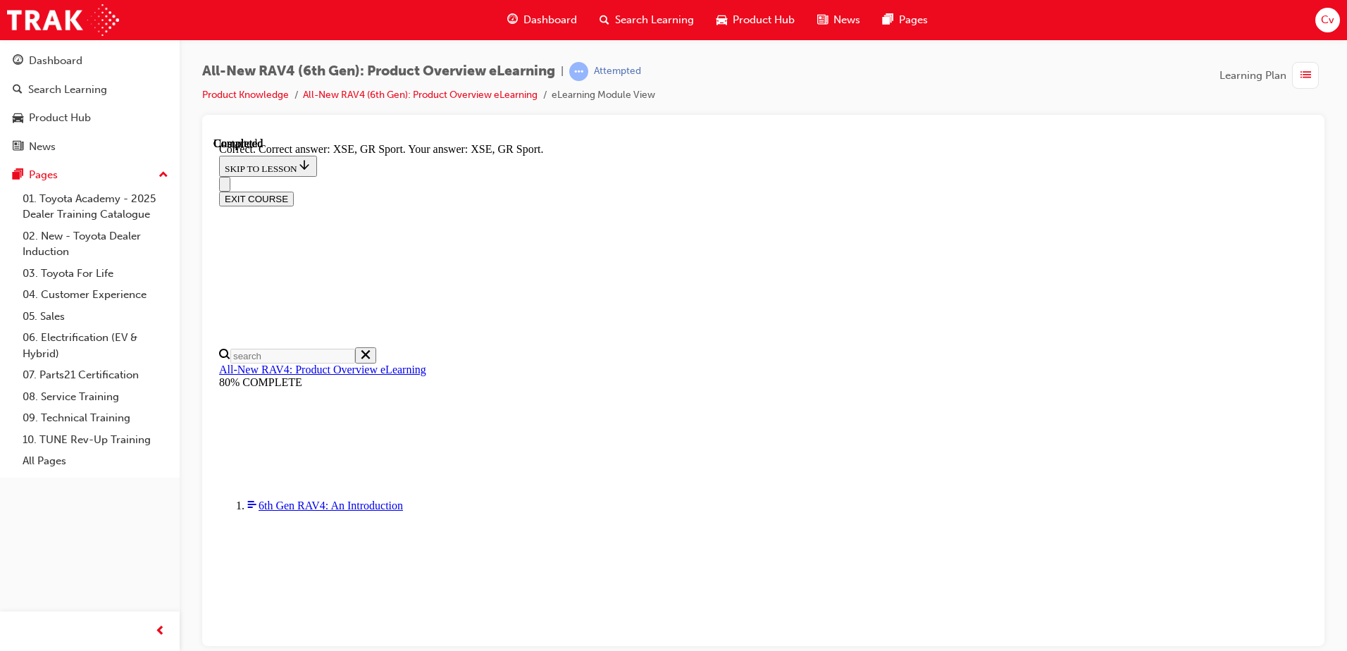
scroll to position [543, 0]
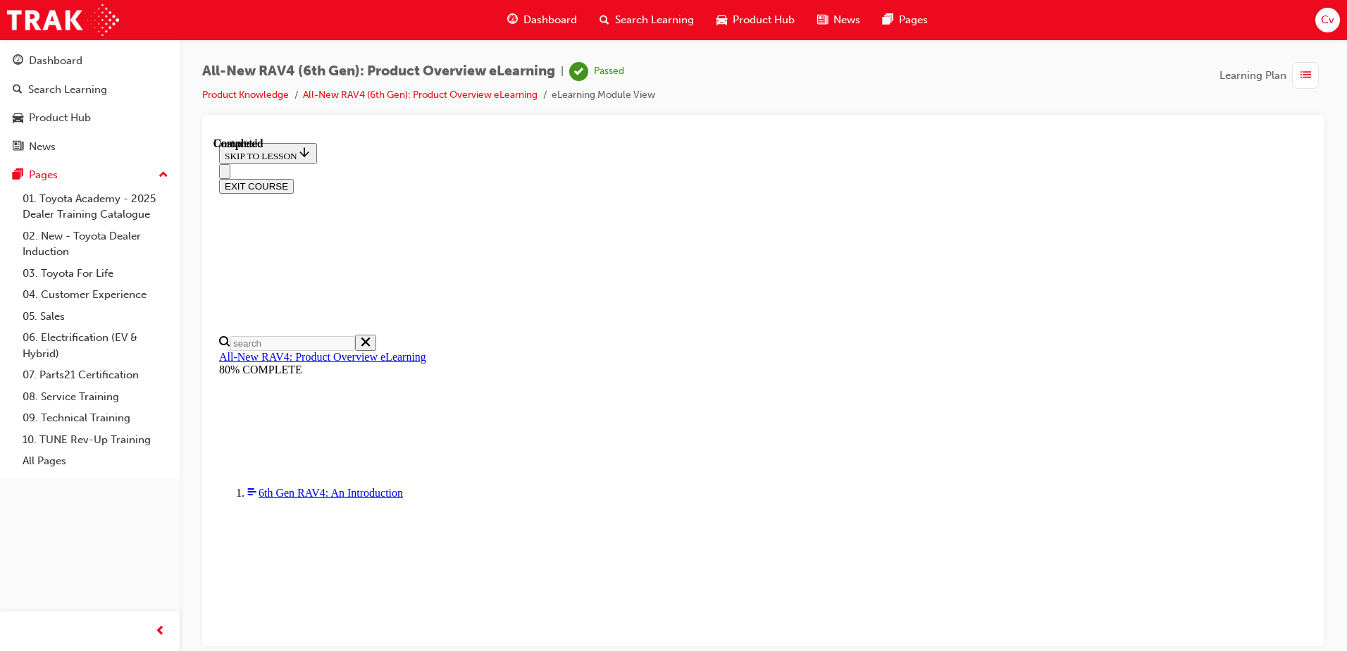
scroll to position [266, 0]
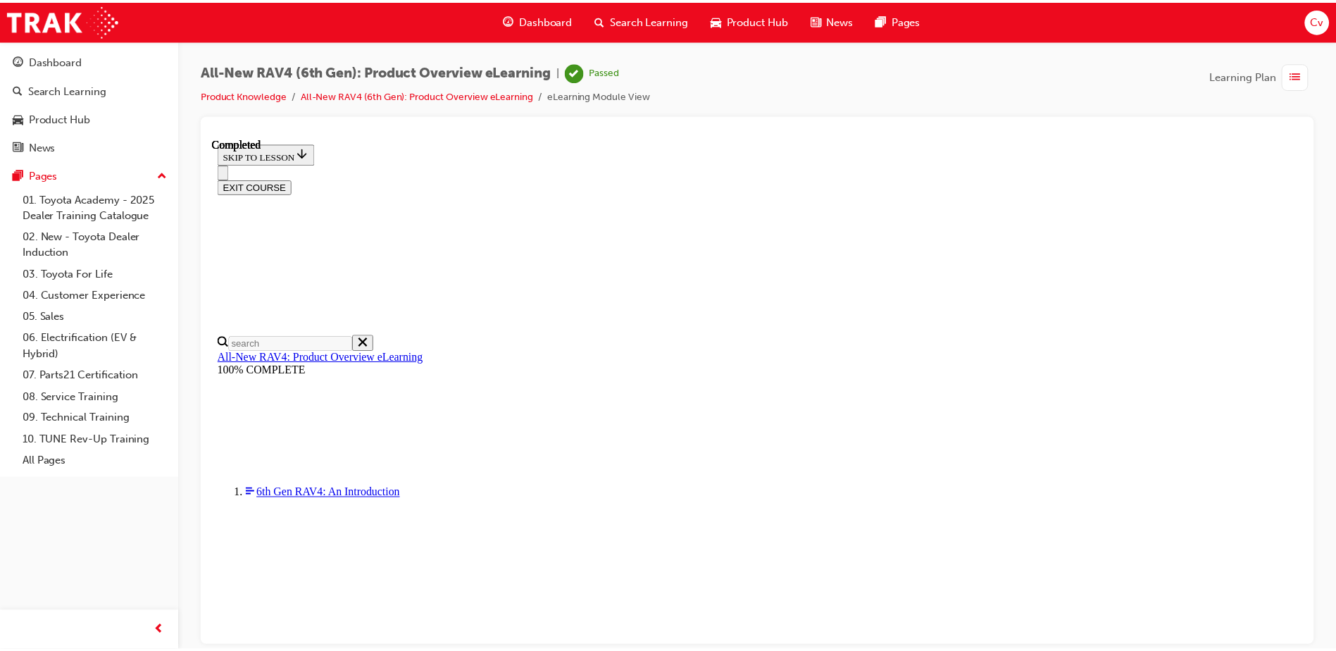
scroll to position [433, 0]
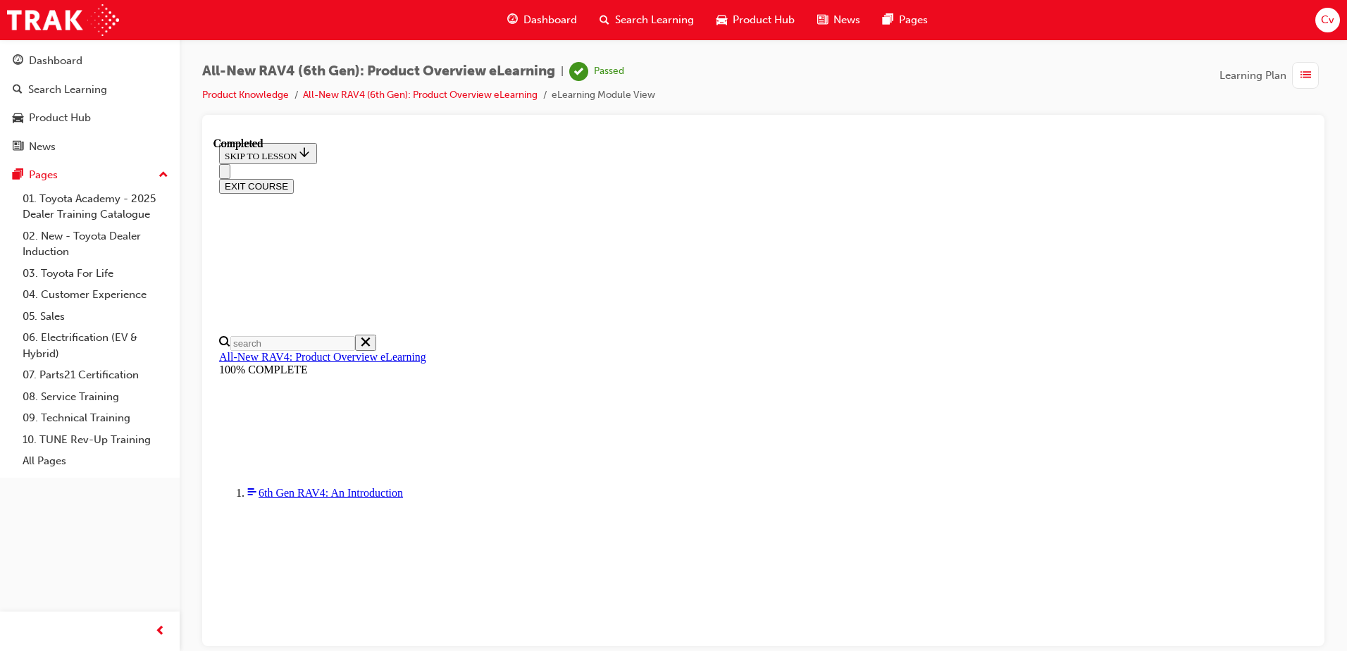
click at [1302, 78] on span "list-icon" at bounding box center [1305, 76] width 11 height 18
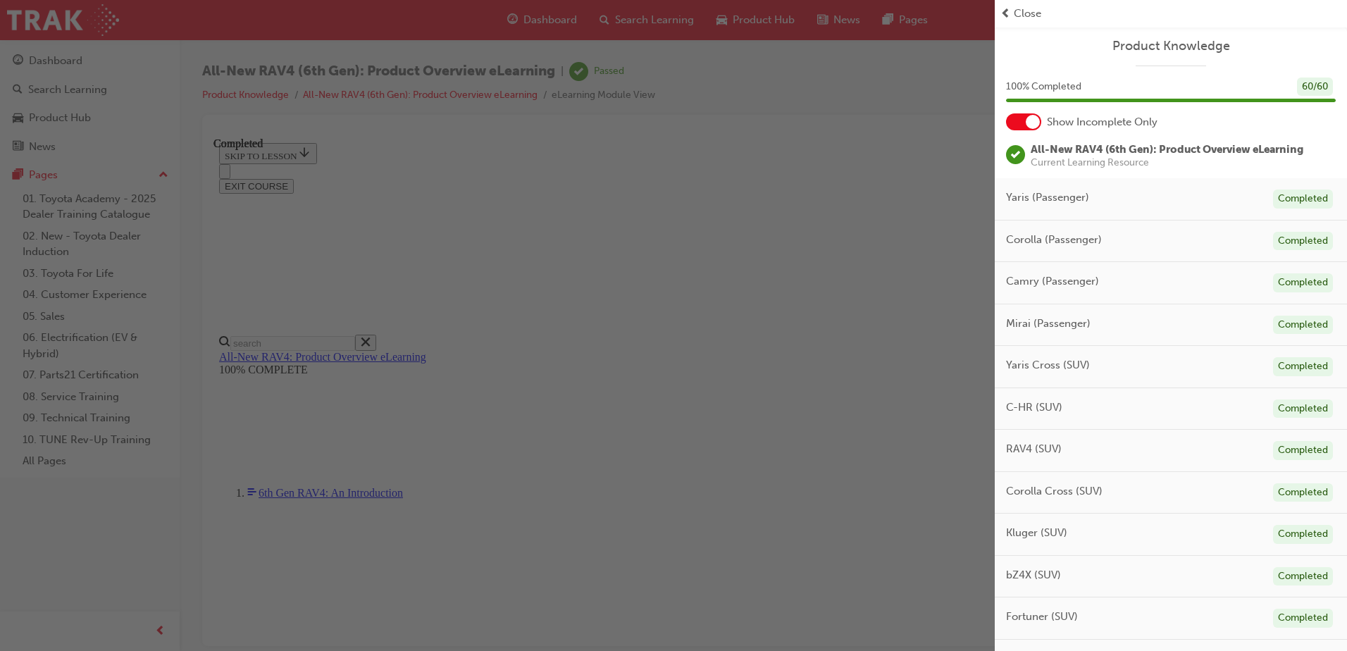
click at [1019, 11] on span "Close" at bounding box center [1027, 14] width 27 height 16
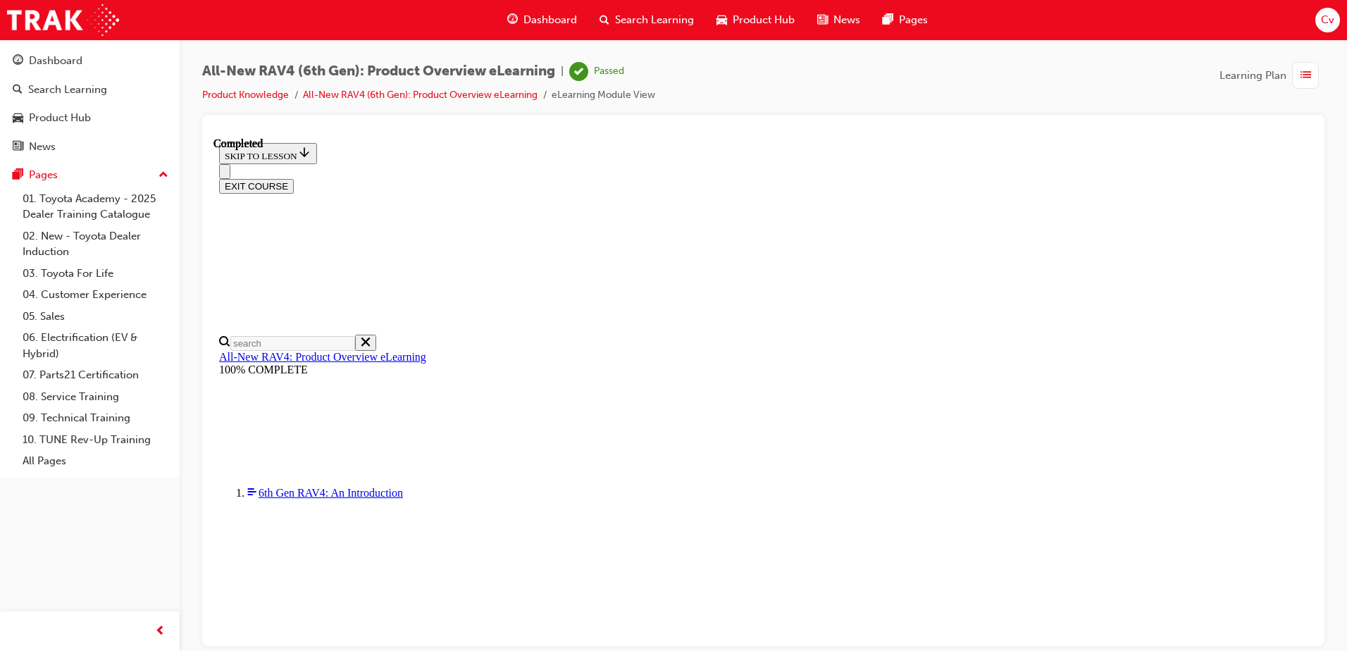
click at [840, 64] on div "All-New RAV4 (6th Gen): Product Overview eLearning | Passed Product Knowledge A…" at bounding box center [763, 88] width 1122 height 53
click at [560, 15] on span "Dashboard" at bounding box center [550, 20] width 54 height 16
